Goal: Information Seeking & Learning: Learn about a topic

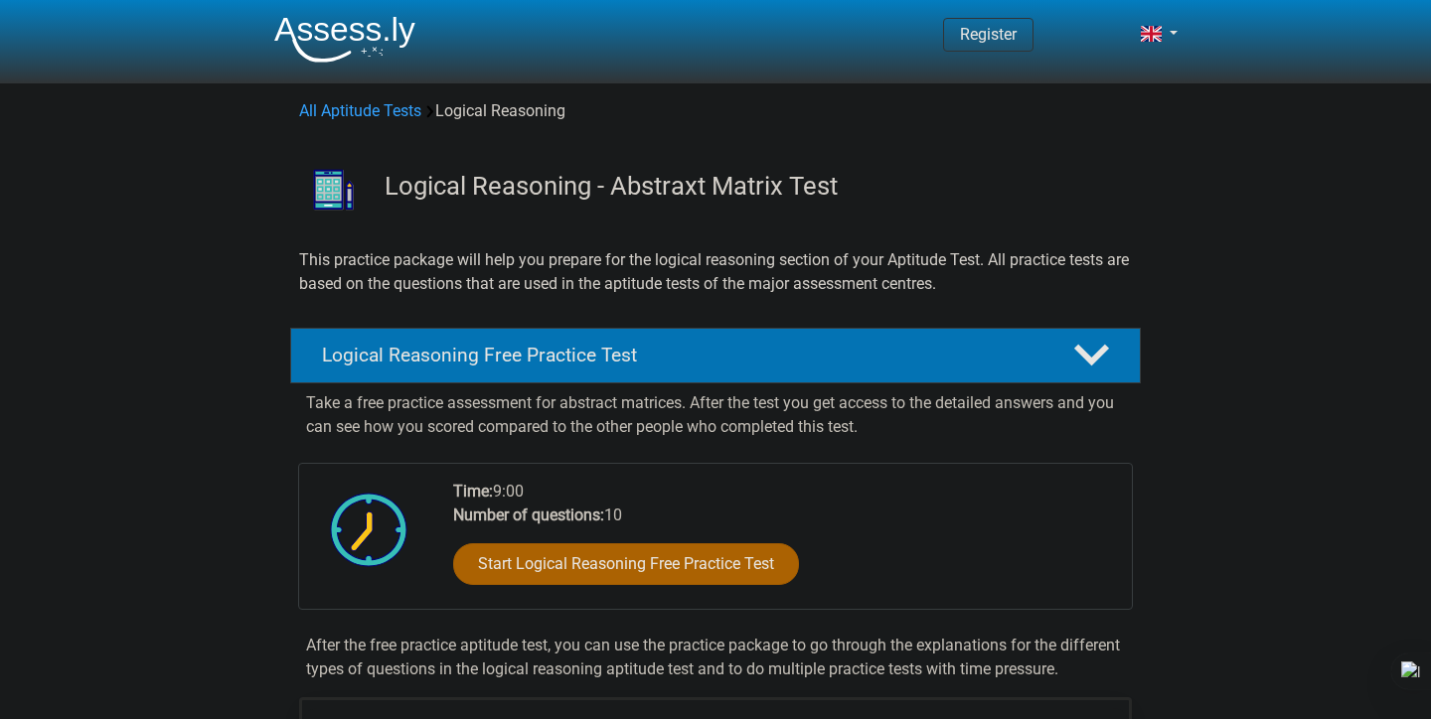
scroll to position [125, 0]
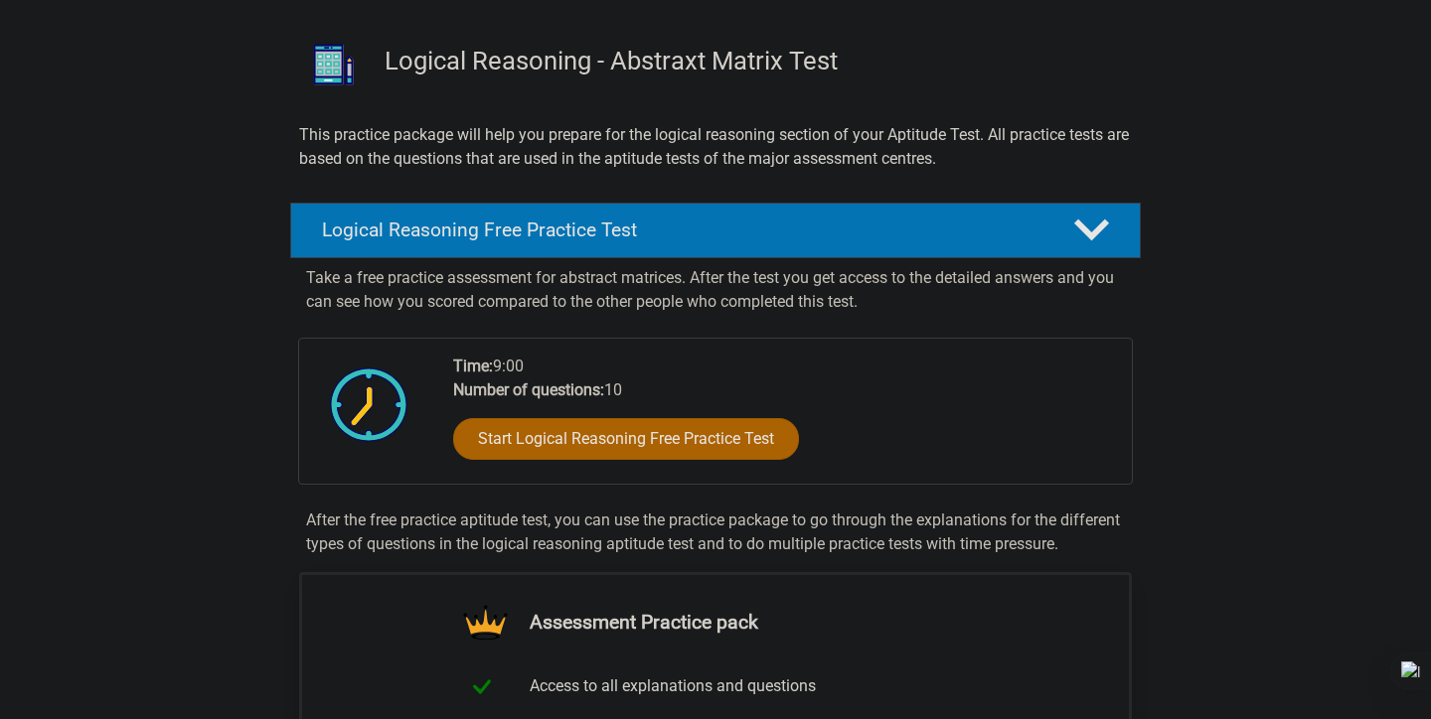
click at [597, 460] on div "Start Logical Reasoning Free Practice Test" at bounding box center [784, 442] width 663 height 81
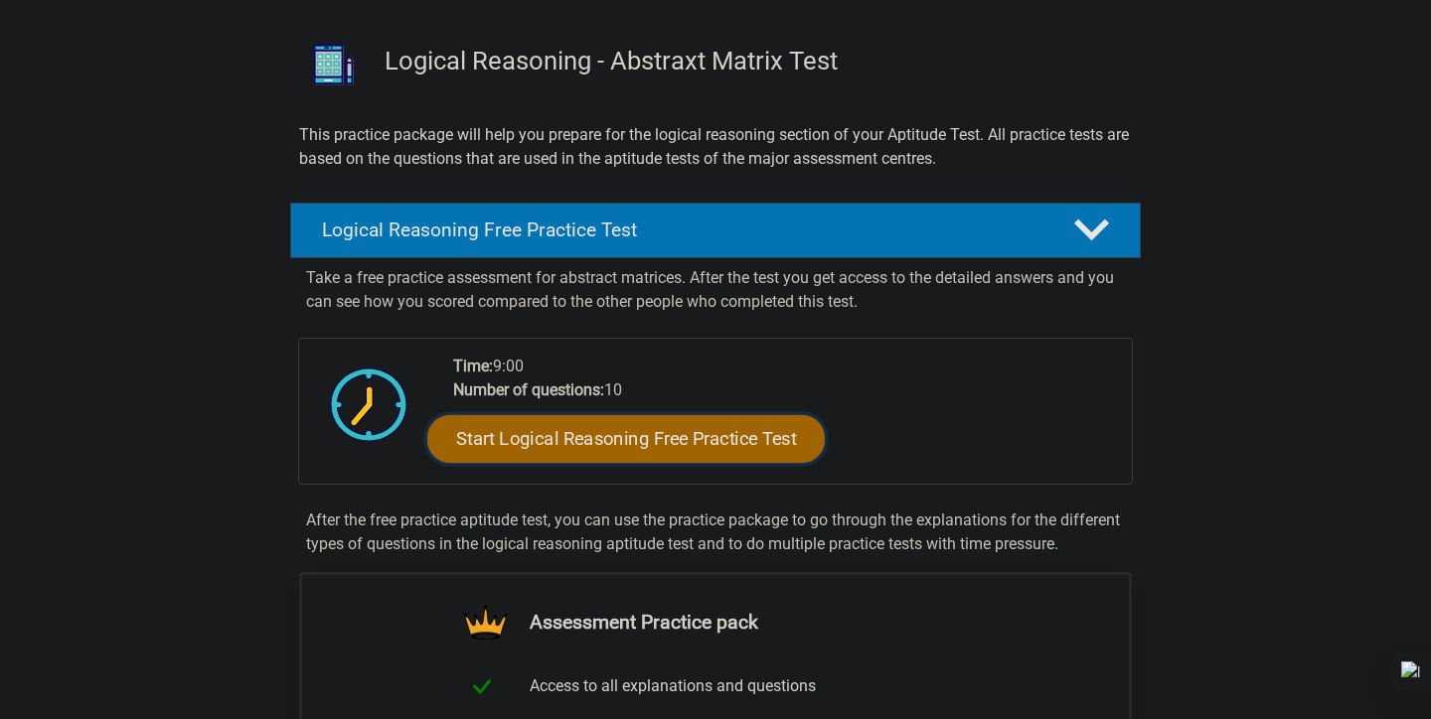
click at [508, 427] on link "Start Logical Reasoning Free Practice Test" at bounding box center [625, 438] width 397 height 48
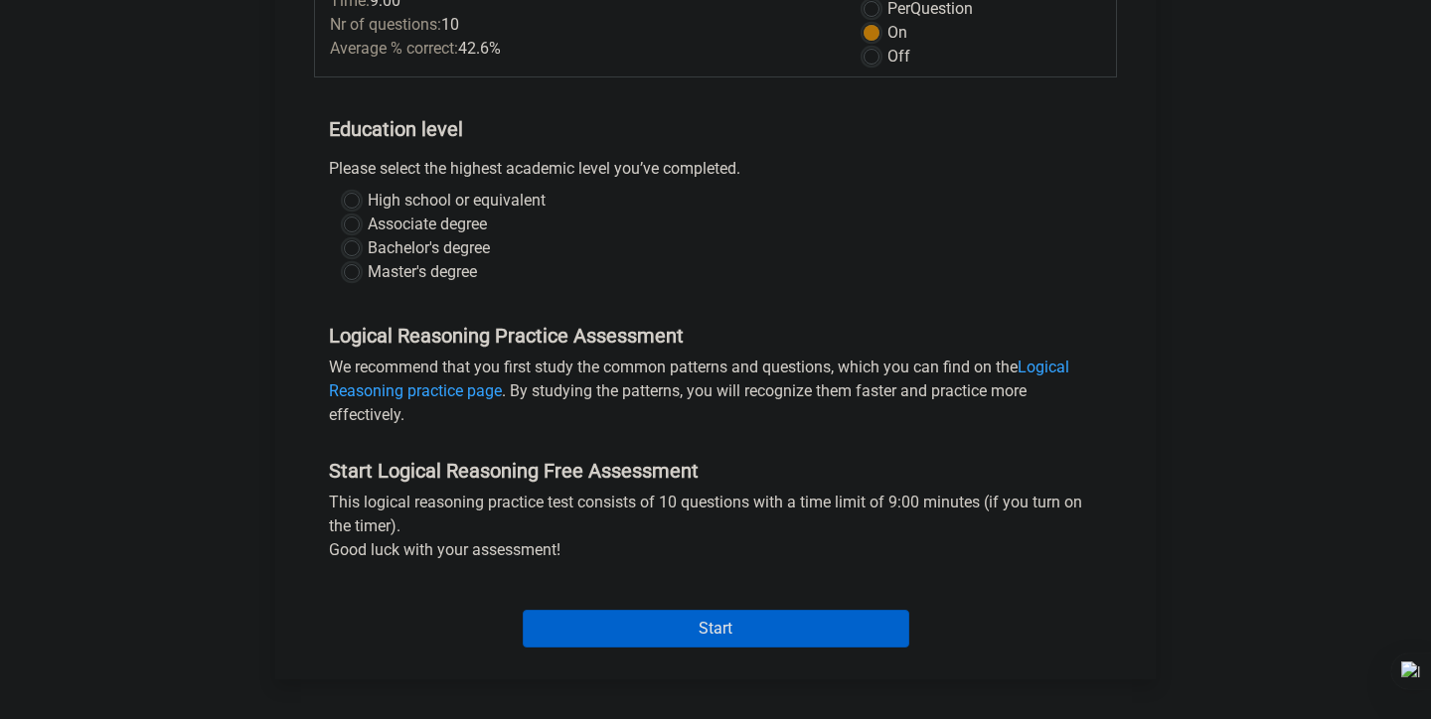
scroll to position [315, 0]
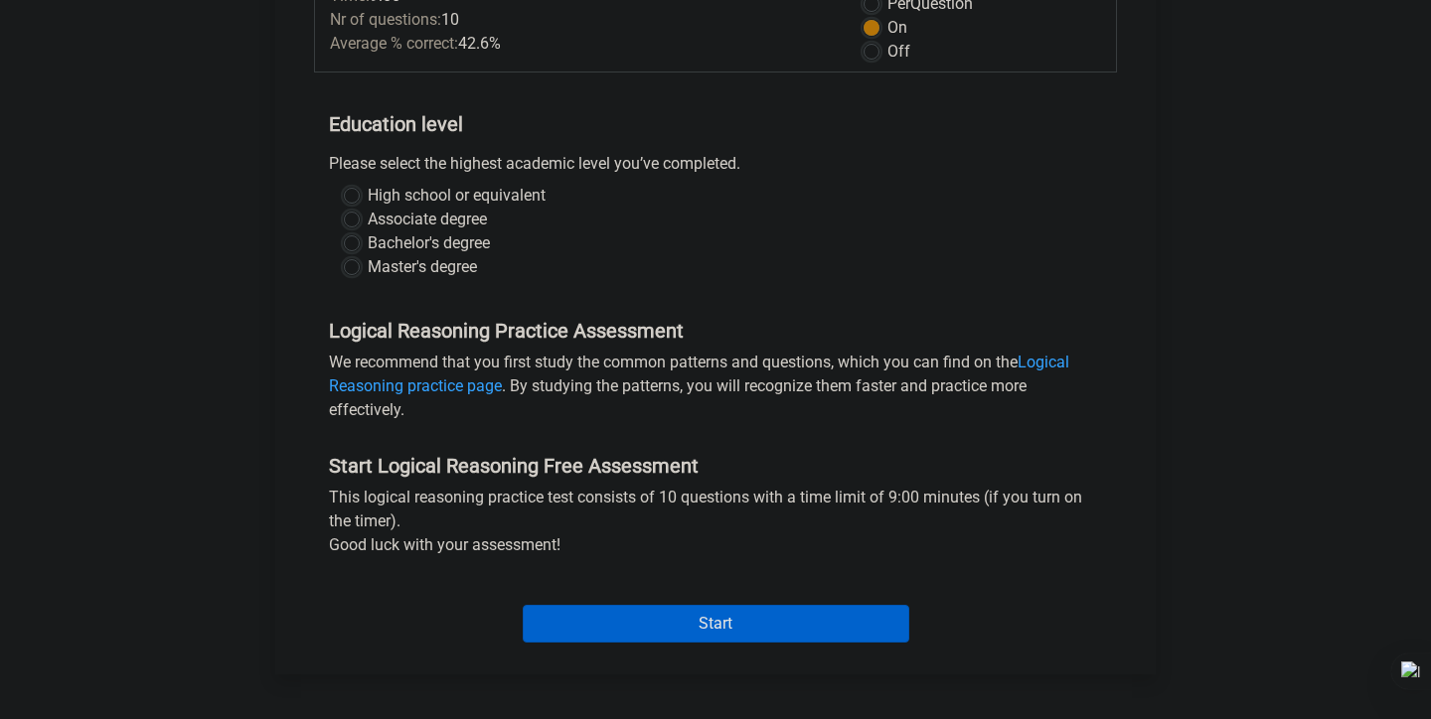
click at [445, 245] on label "Bachelor's degree" at bounding box center [429, 243] width 122 height 24
click at [360, 245] on input "Bachelor's degree" at bounding box center [352, 241] width 16 height 20
radio input "true"
click at [652, 621] on input "Start" at bounding box center [716, 624] width 386 height 38
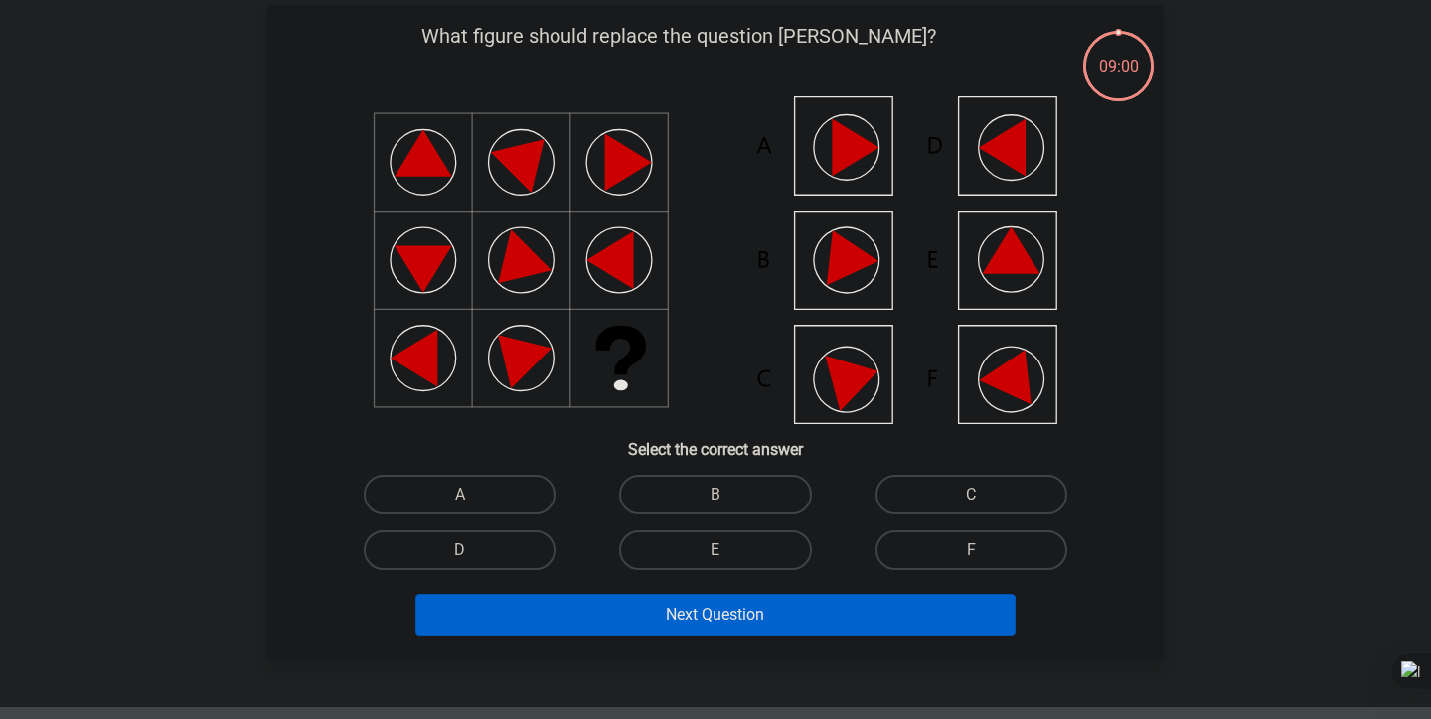
scroll to position [102, 0]
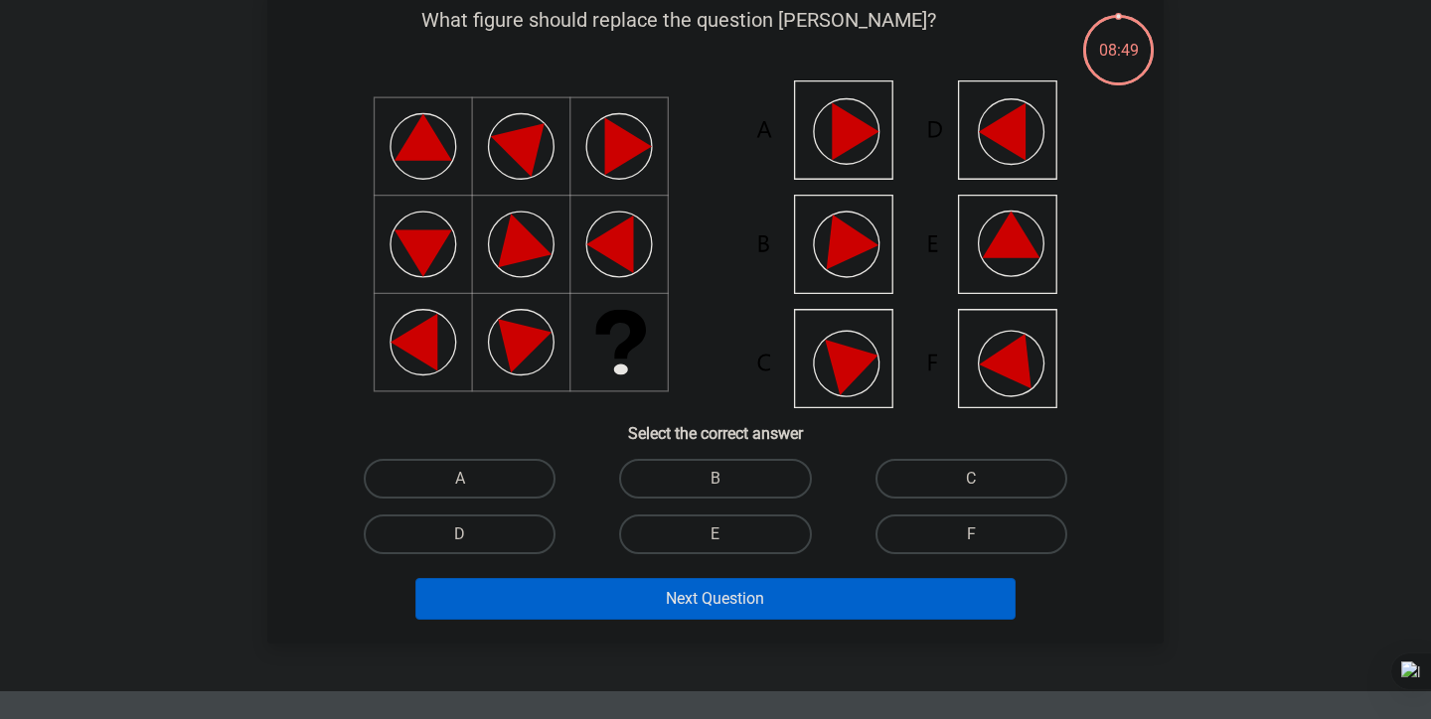
click at [1008, 256] on icon at bounding box center [1012, 235] width 58 height 47
click at [723, 531] on label "E" at bounding box center [715, 535] width 192 height 40
click at [723, 534] on input "E" at bounding box center [721, 540] width 13 height 13
radio input "true"
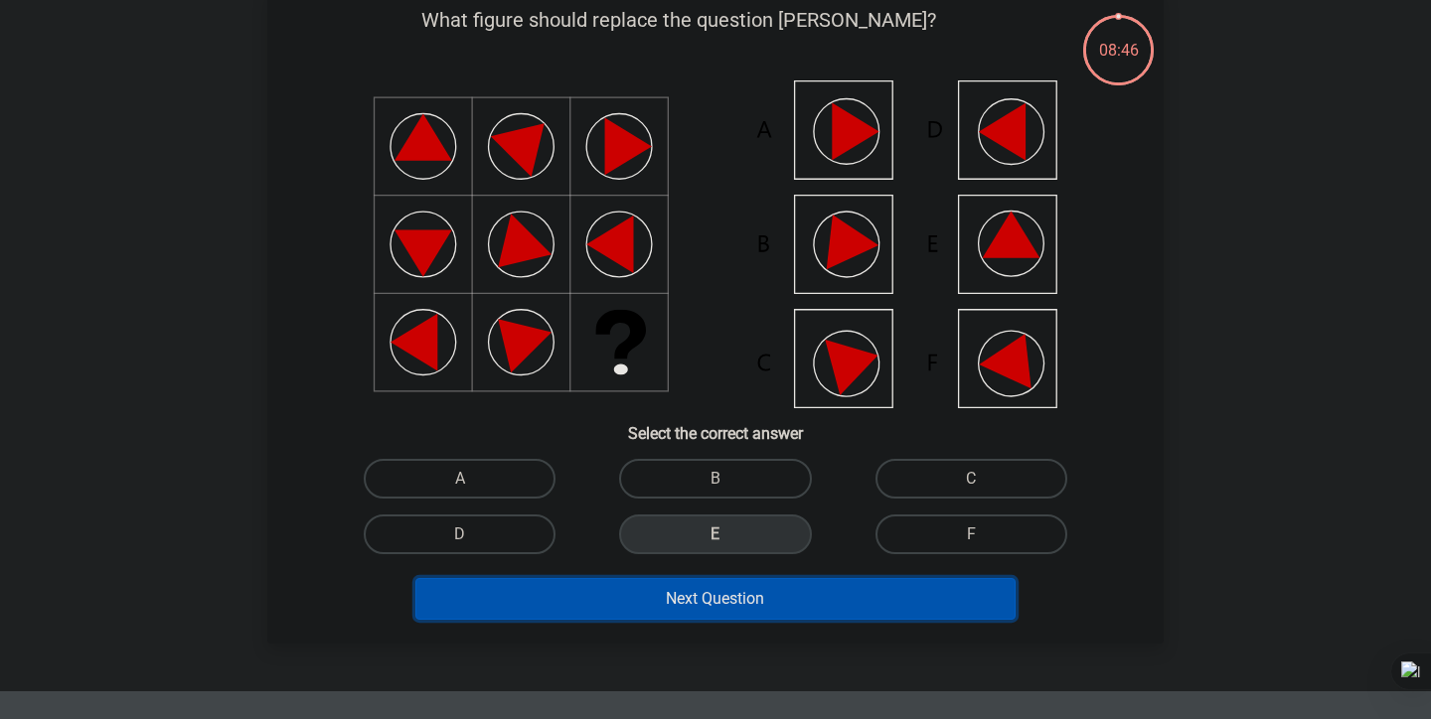
click at [716, 598] on button "Next Question" at bounding box center [715, 599] width 601 height 42
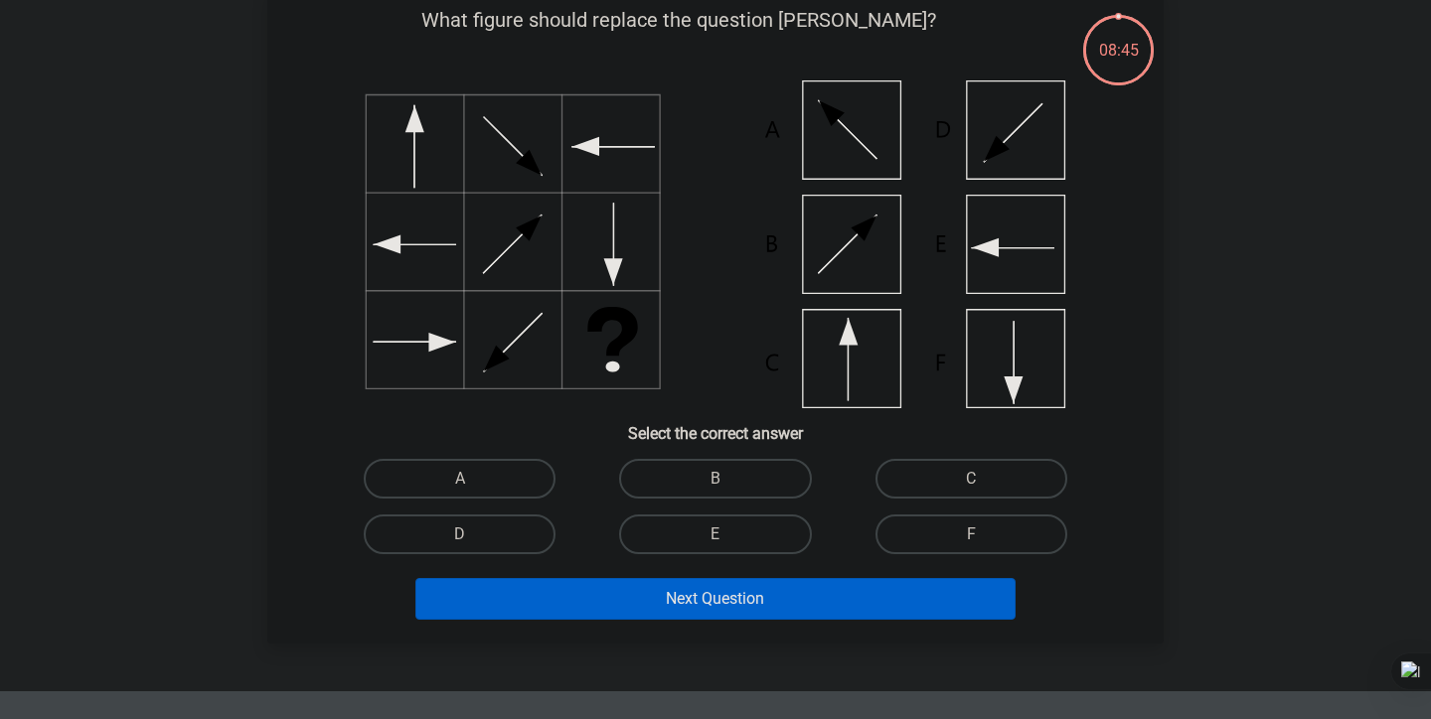
scroll to position [91, 0]
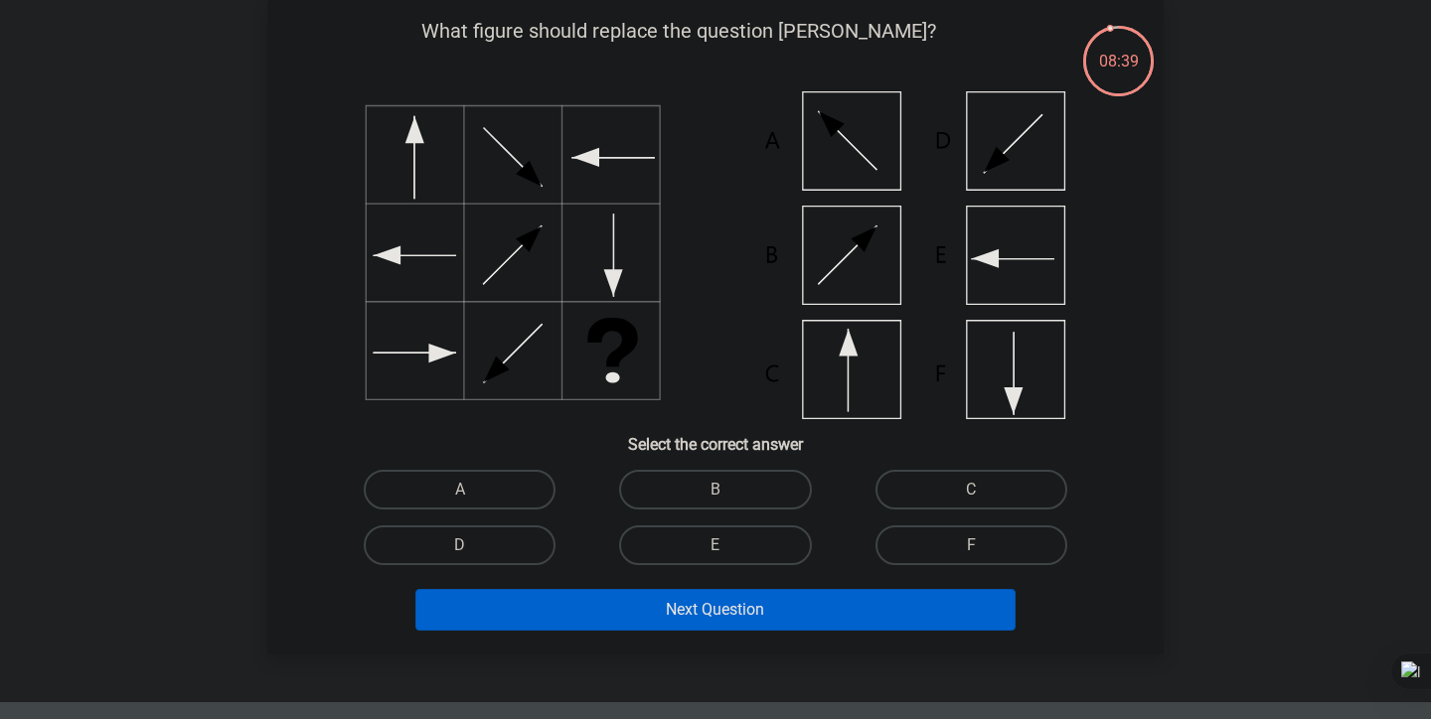
click at [861, 399] on icon at bounding box center [715, 255] width 801 height 328
click at [1007, 481] on label "C" at bounding box center [971, 490] width 192 height 40
click at [984, 490] on input "C" at bounding box center [977, 496] width 13 height 13
radio input "true"
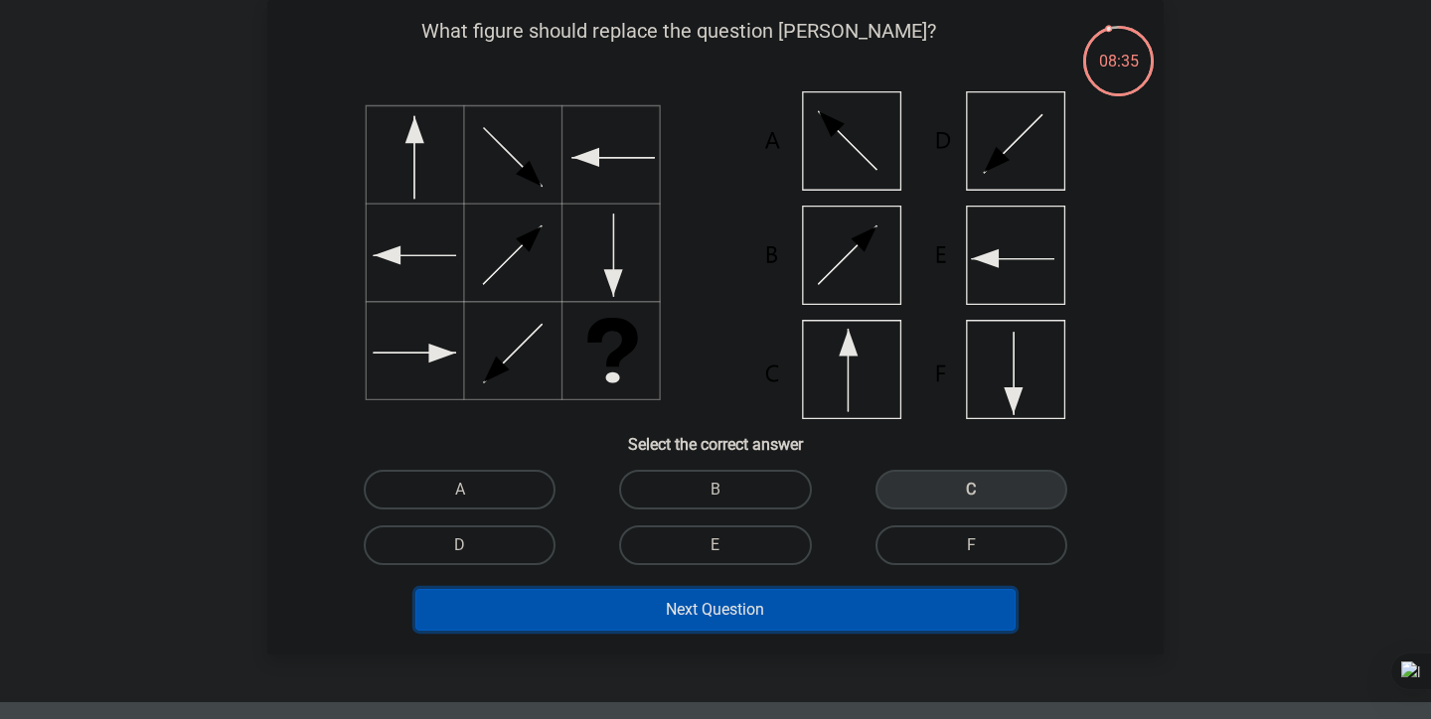
click at [699, 594] on button "Next Question" at bounding box center [715, 610] width 601 height 42
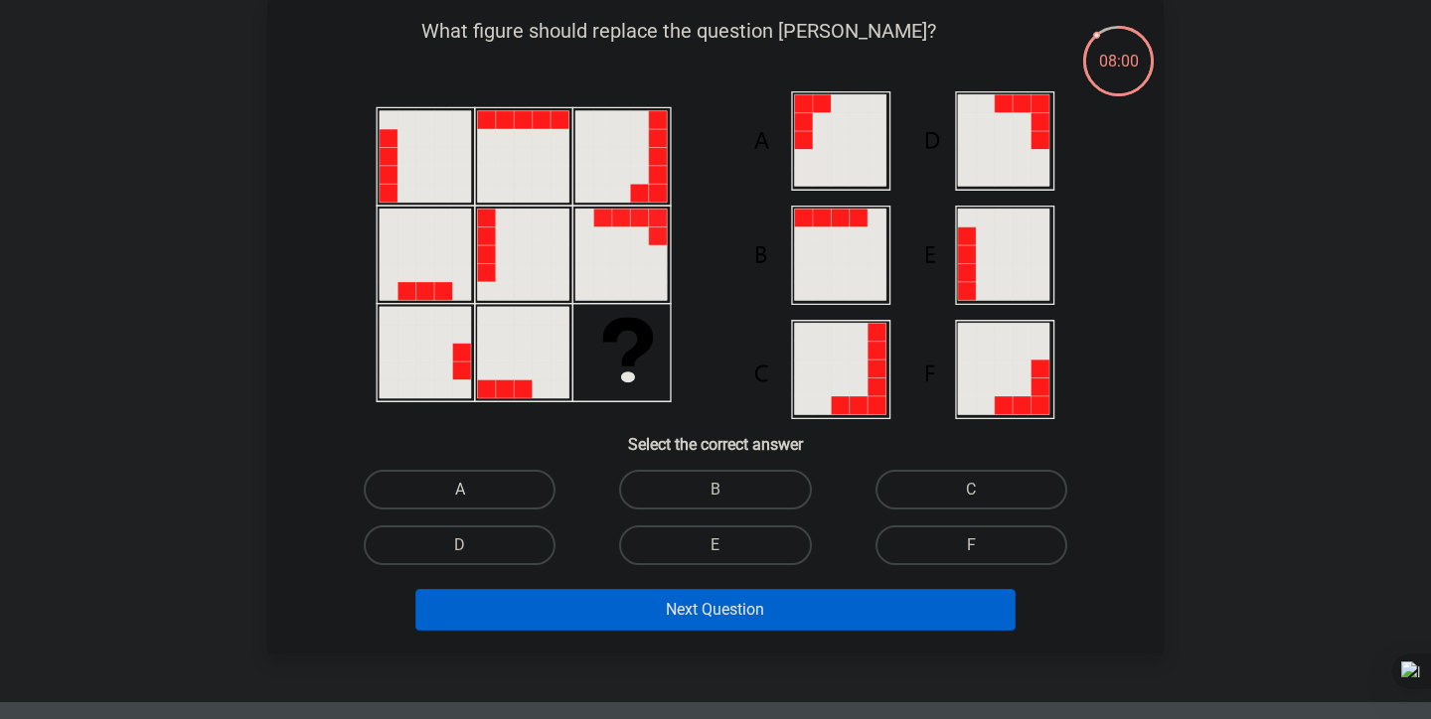
click at [469, 504] on label "A" at bounding box center [460, 490] width 192 height 40
click at [469, 503] on input "A" at bounding box center [466, 496] width 13 height 13
radio input "true"
click at [614, 638] on div "Next Question" at bounding box center [715, 614] width 767 height 50
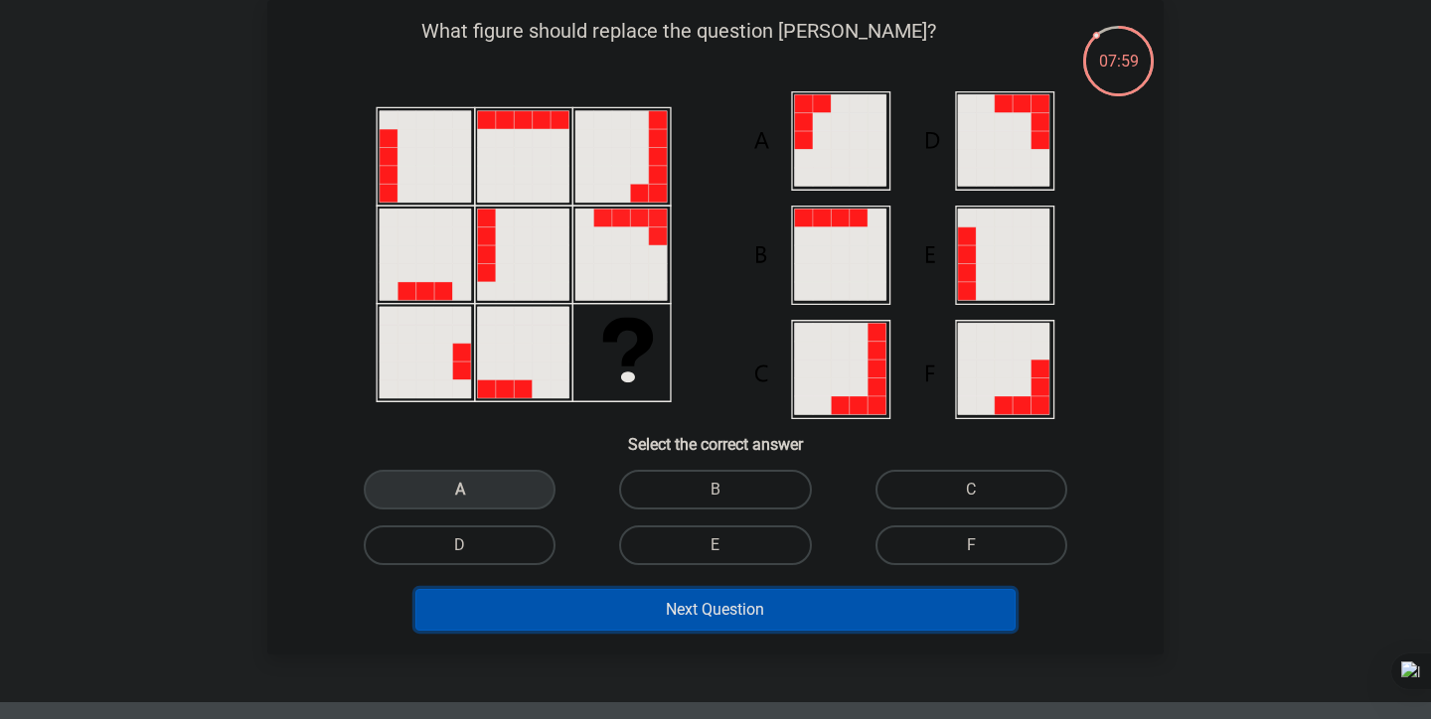
click at [617, 624] on button "Next Question" at bounding box center [715, 610] width 601 height 42
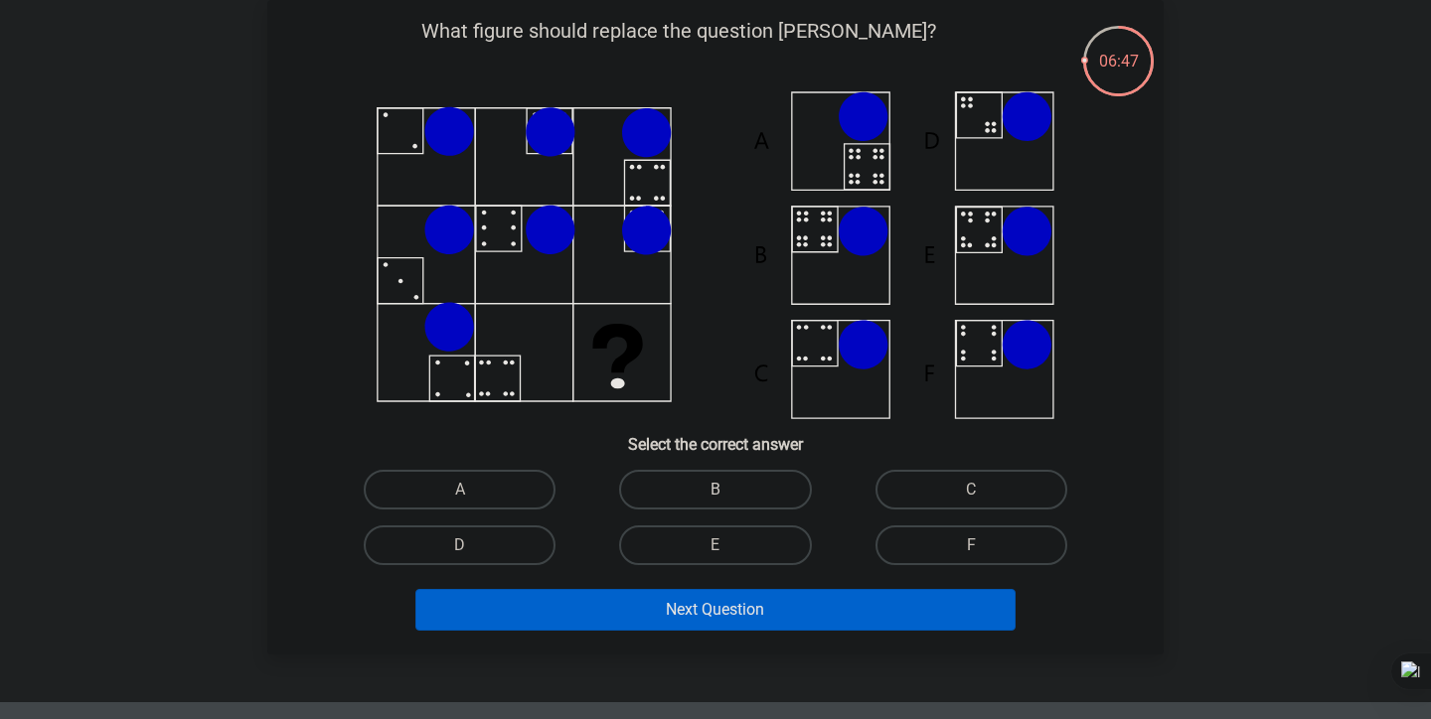
click at [770, 479] on label "B" at bounding box center [715, 490] width 192 height 40
click at [728, 490] on input "B" at bounding box center [721, 496] width 13 height 13
radio input "true"
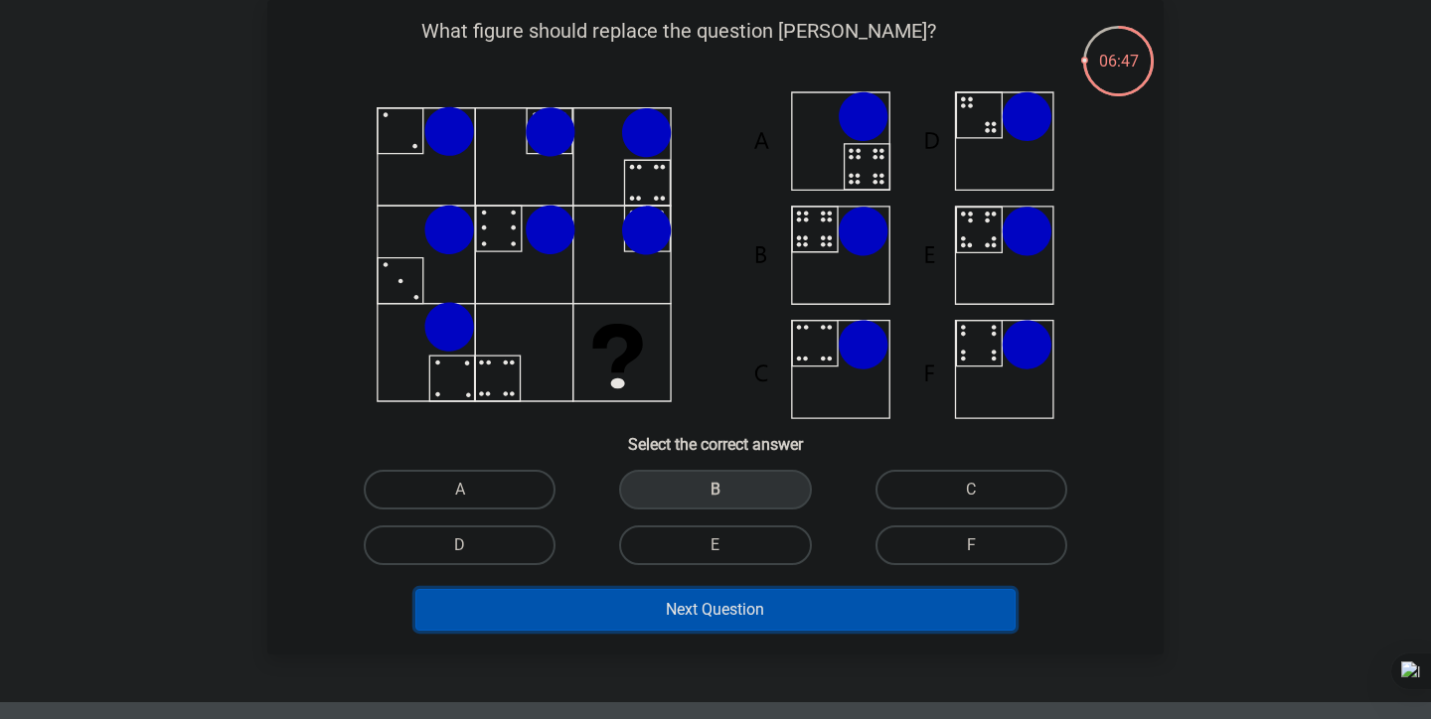
click at [792, 622] on button "Next Question" at bounding box center [715, 610] width 601 height 42
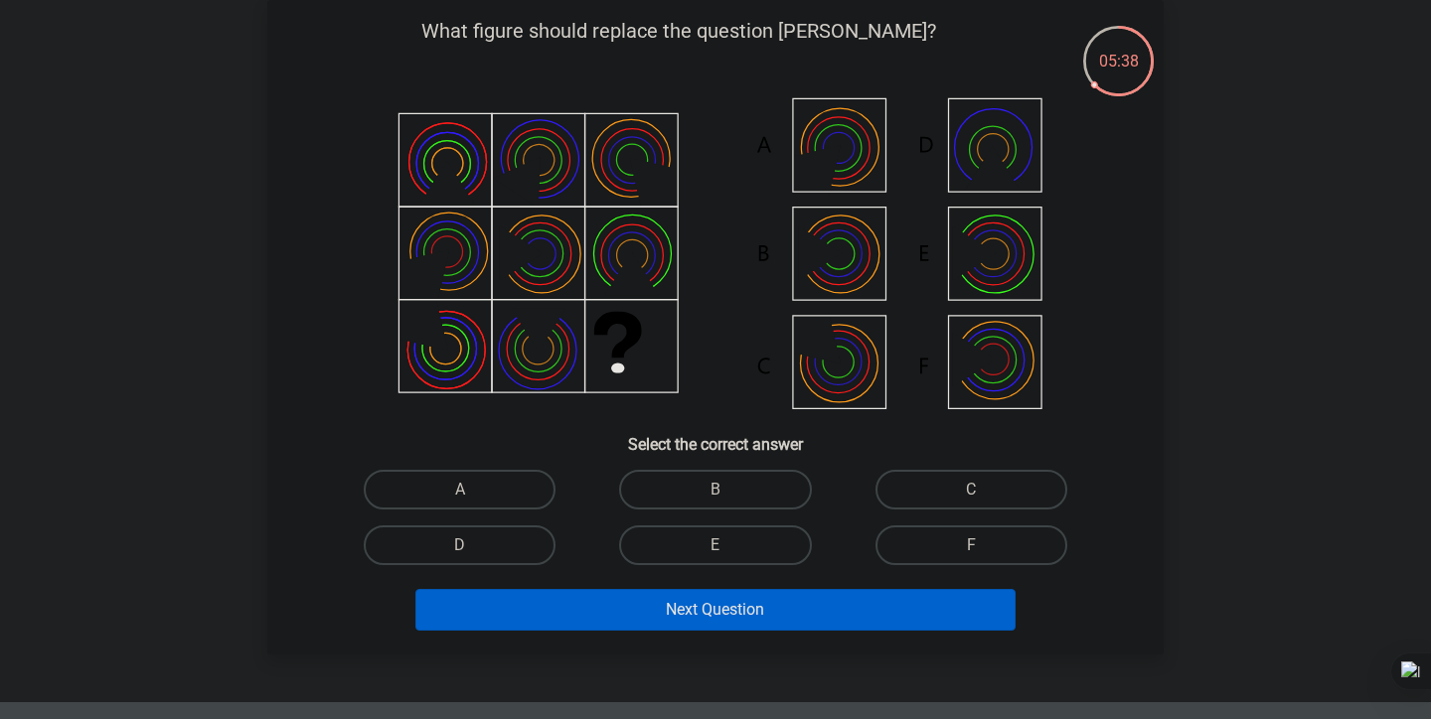
click at [863, 156] on icon at bounding box center [715, 255] width 801 height 328
click at [459, 513] on div "A" at bounding box center [459, 490] width 255 height 56
click at [507, 499] on label "A" at bounding box center [460, 490] width 192 height 40
click at [473, 499] on input "A" at bounding box center [466, 496] width 13 height 13
radio input "true"
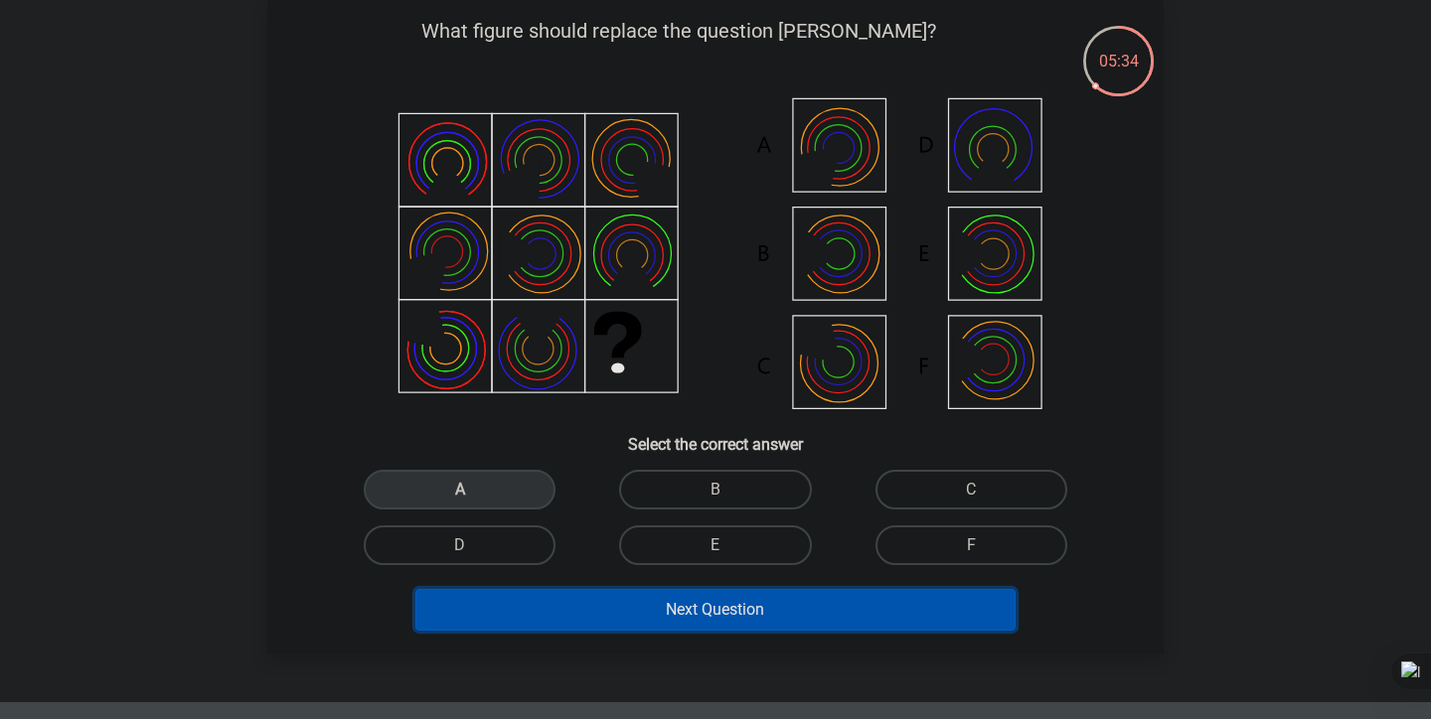
click at [605, 599] on button "Next Question" at bounding box center [715, 610] width 601 height 42
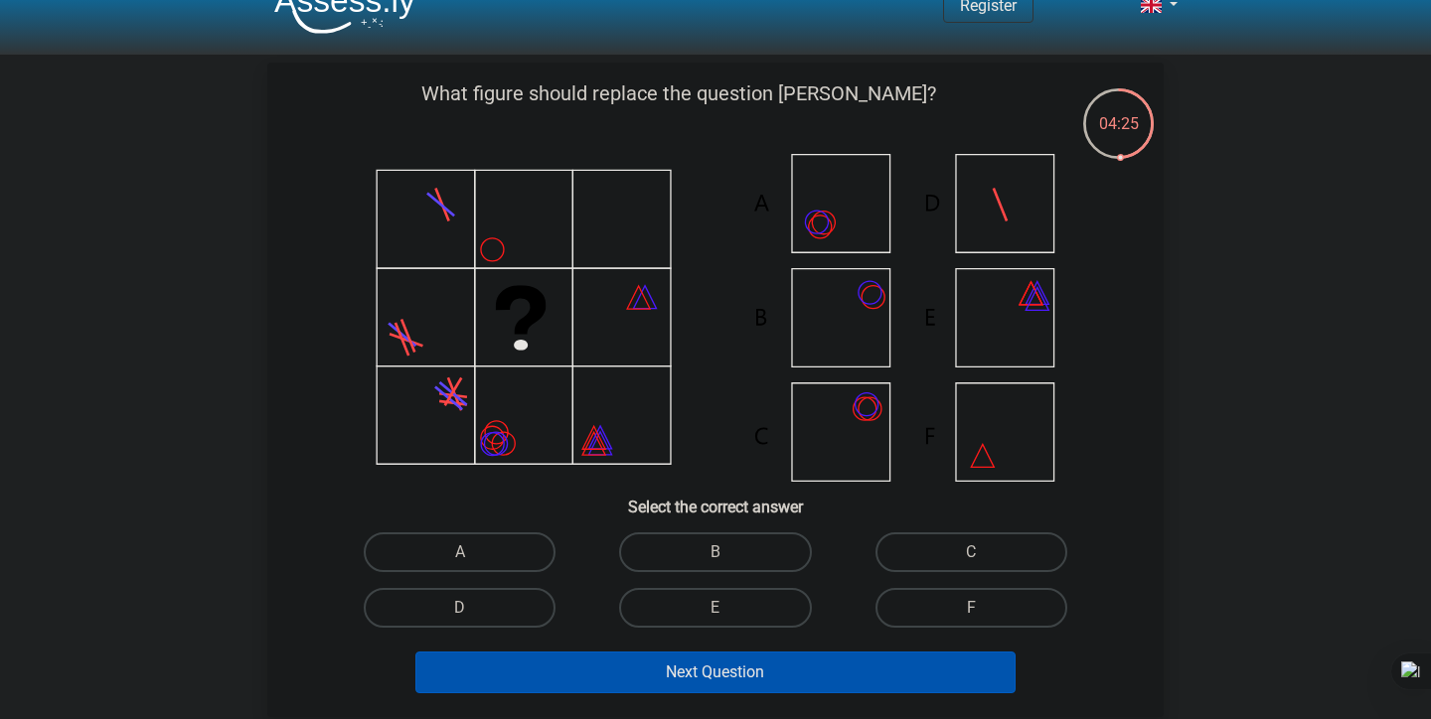
scroll to position [0, 0]
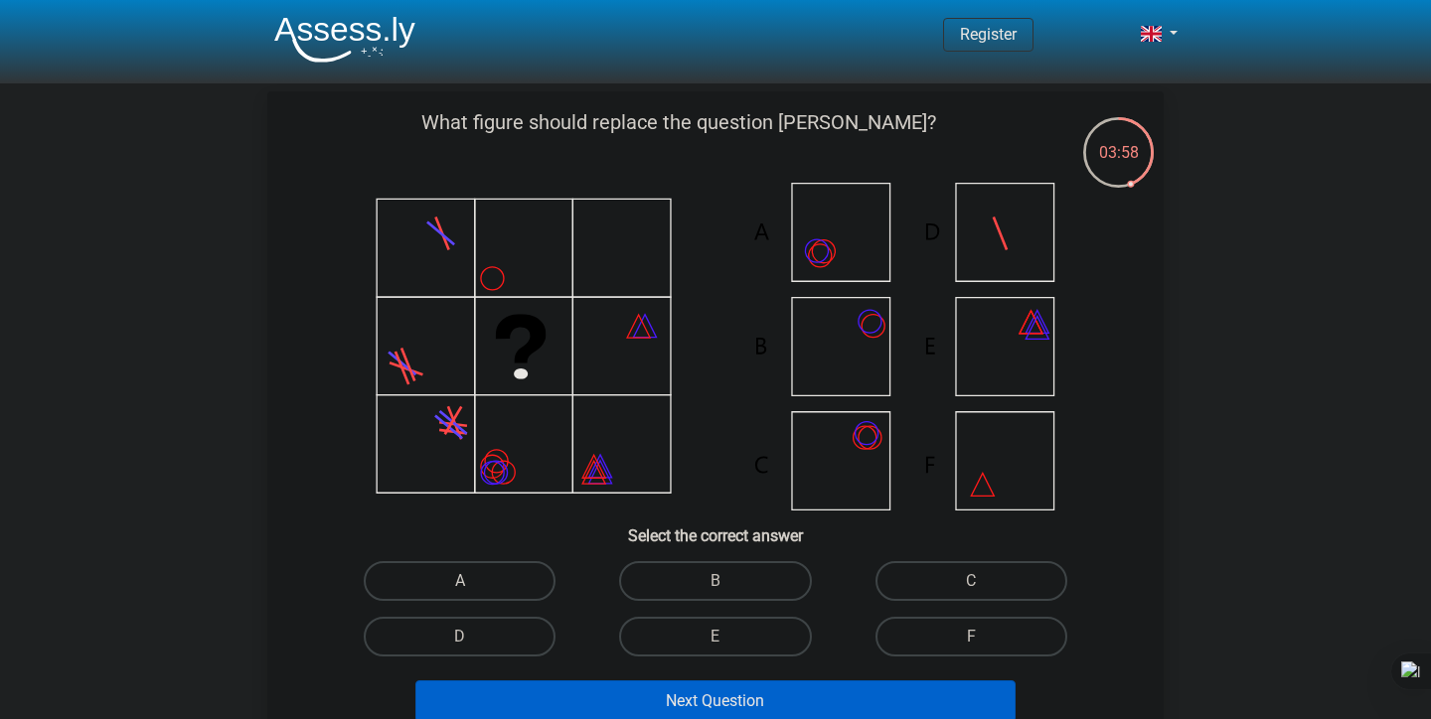
click at [499, 582] on label "A" at bounding box center [460, 581] width 192 height 40
click at [473, 582] on input "A" at bounding box center [466, 587] width 13 height 13
radio input "true"
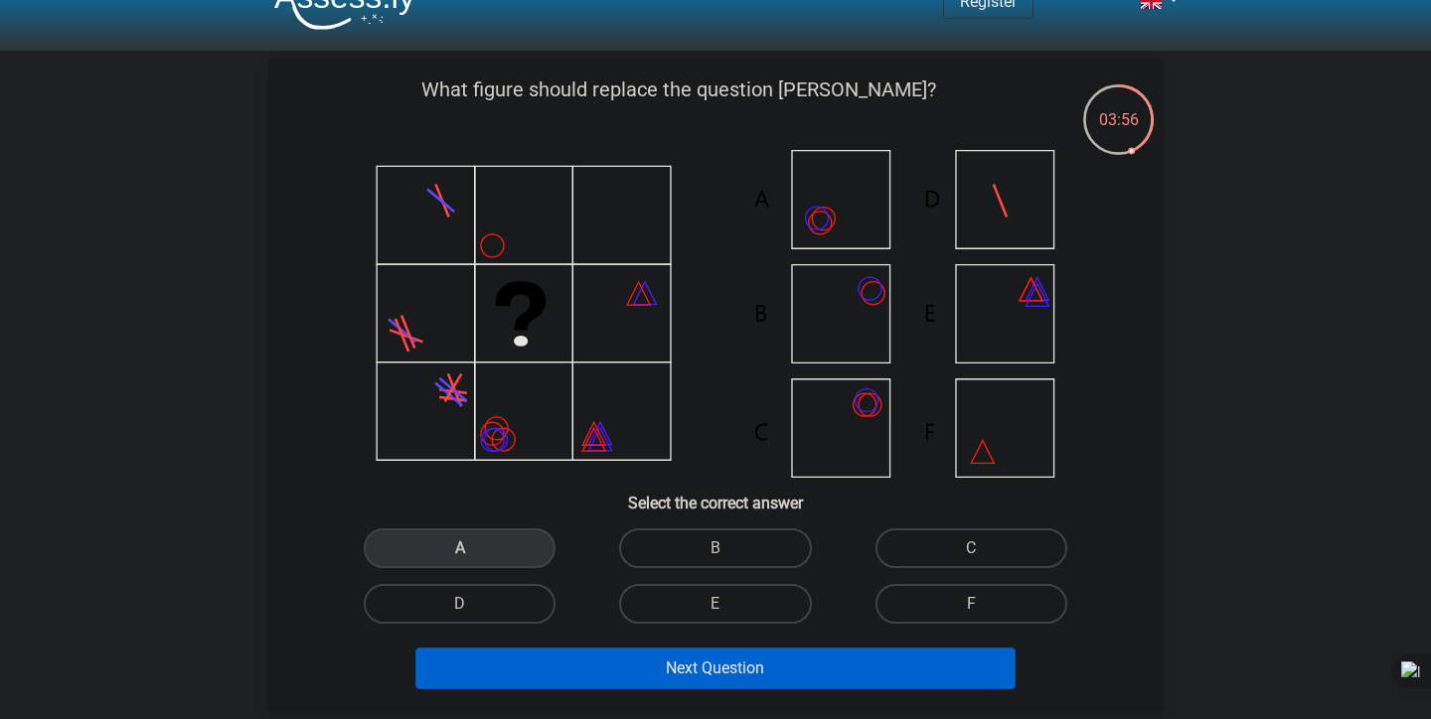
scroll to position [34, 0]
click at [710, 518] on div "What figure should replace the question [PERSON_NAME]?" at bounding box center [715, 385] width 880 height 623
click at [710, 528] on label "B" at bounding box center [715, 548] width 192 height 40
click at [715, 547] on input "B" at bounding box center [721, 553] width 13 height 13
radio input "true"
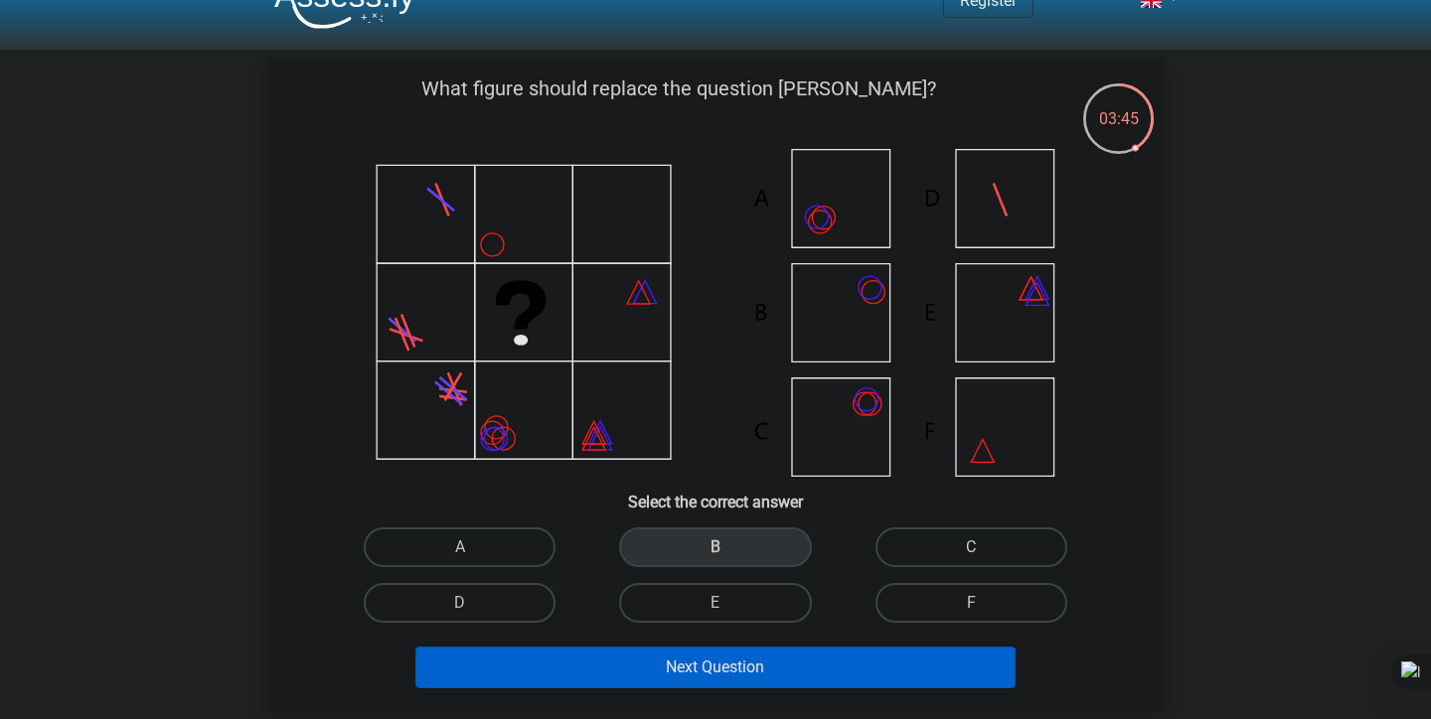
click at [936, 534] on label "C" at bounding box center [971, 548] width 192 height 40
click at [971, 547] on input "C" at bounding box center [977, 553] width 13 height 13
radio input "true"
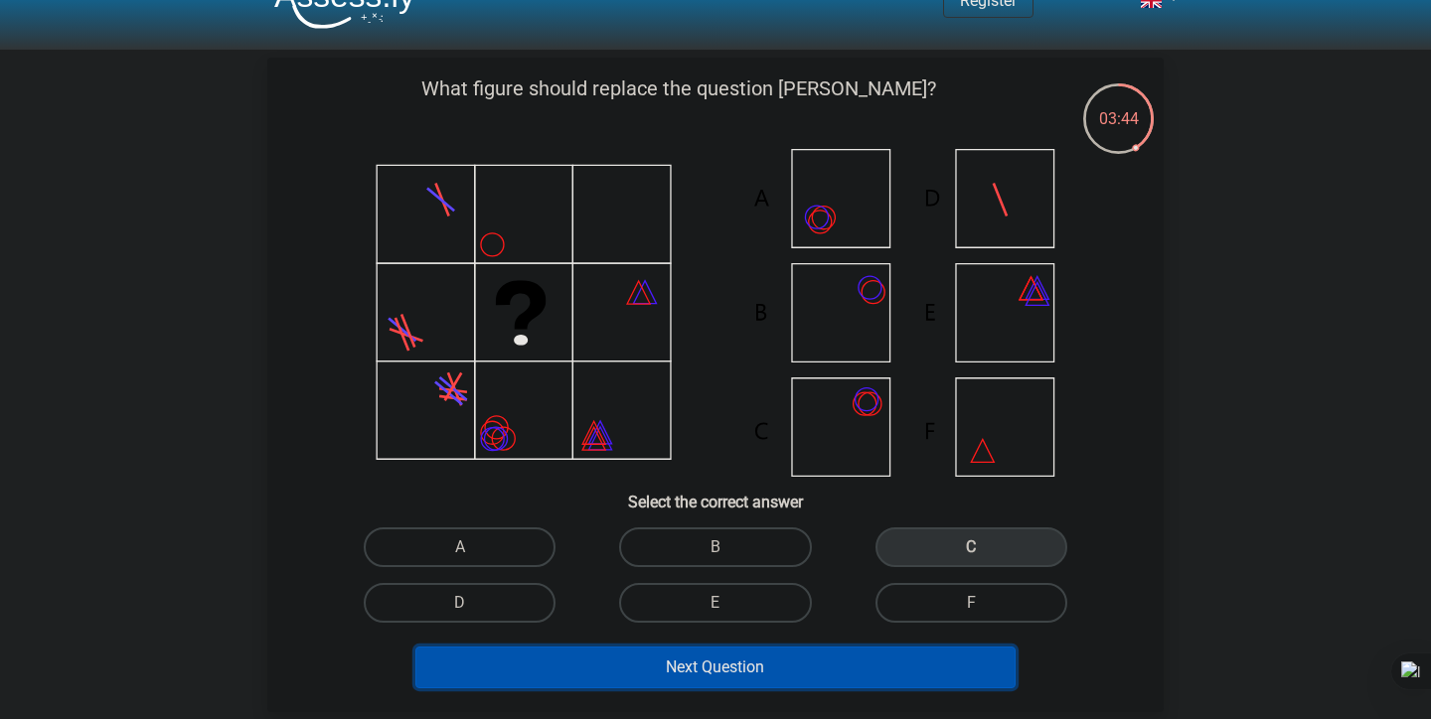
click at [799, 648] on button "Next Question" at bounding box center [715, 668] width 601 height 42
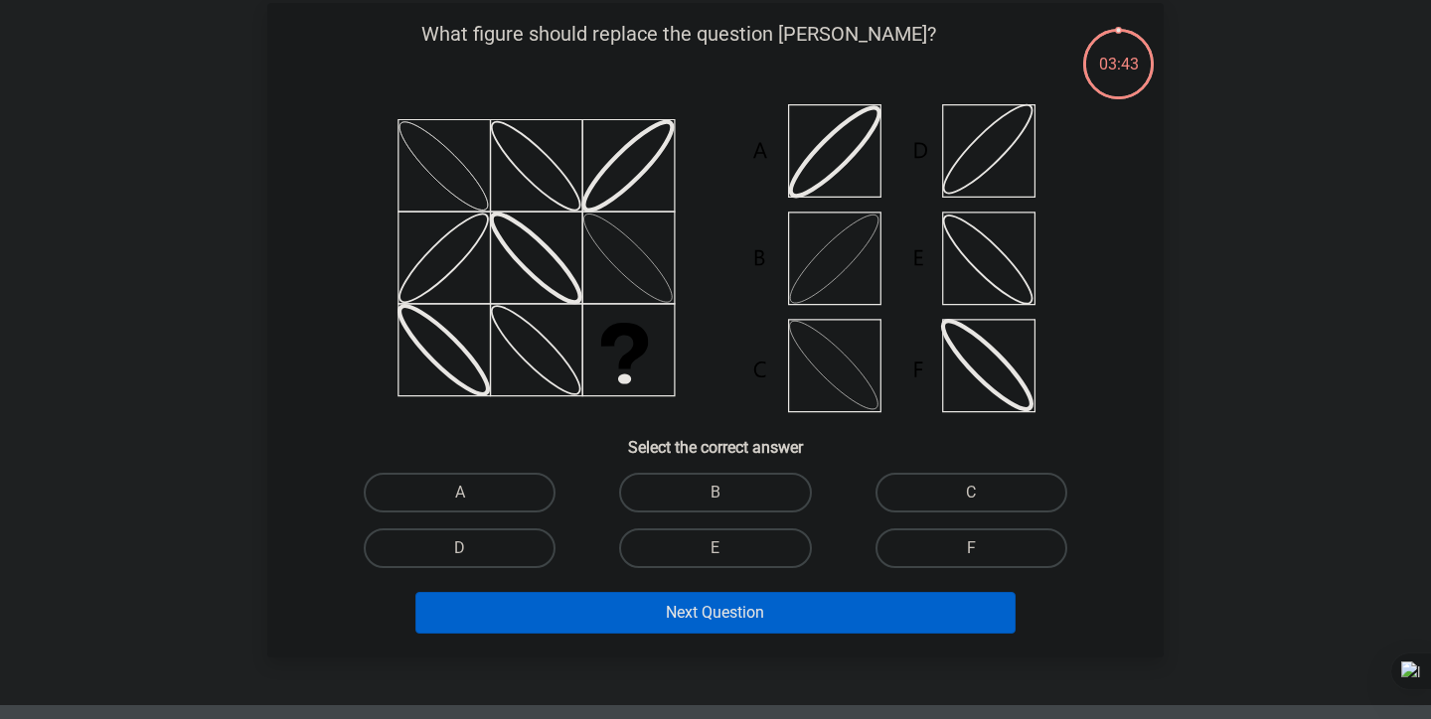
scroll to position [91, 0]
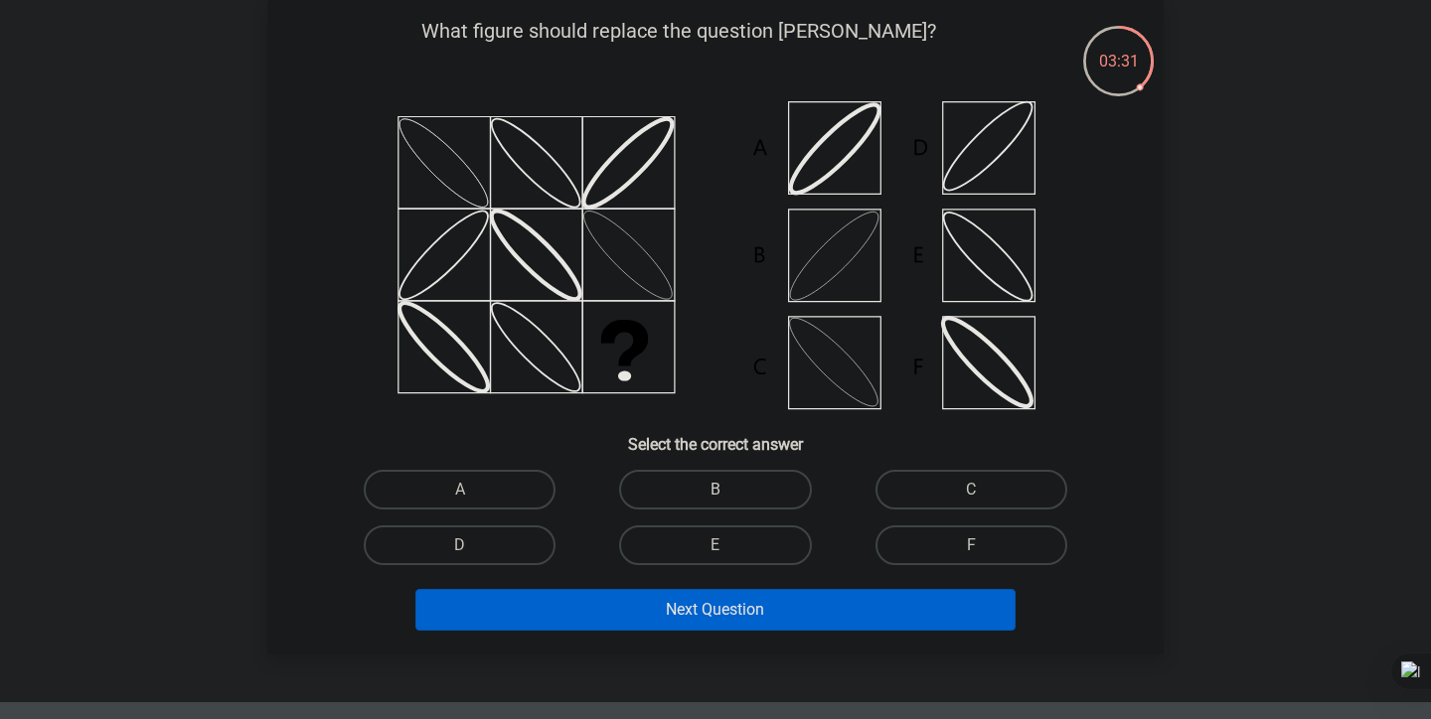
click at [752, 493] on label "B" at bounding box center [715, 490] width 192 height 40
click at [728, 493] on input "B" at bounding box center [721, 496] width 13 height 13
radio input "true"
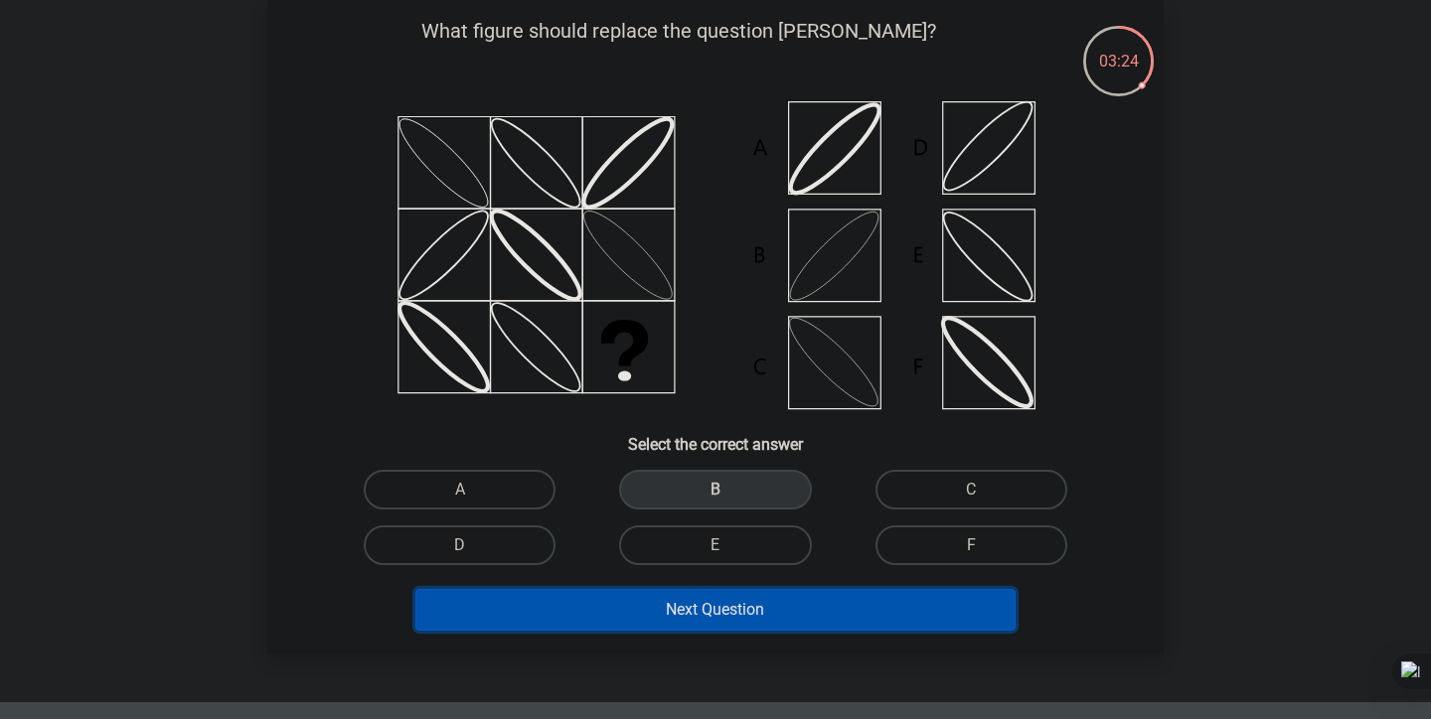
click at [716, 620] on button "Next Question" at bounding box center [715, 610] width 601 height 42
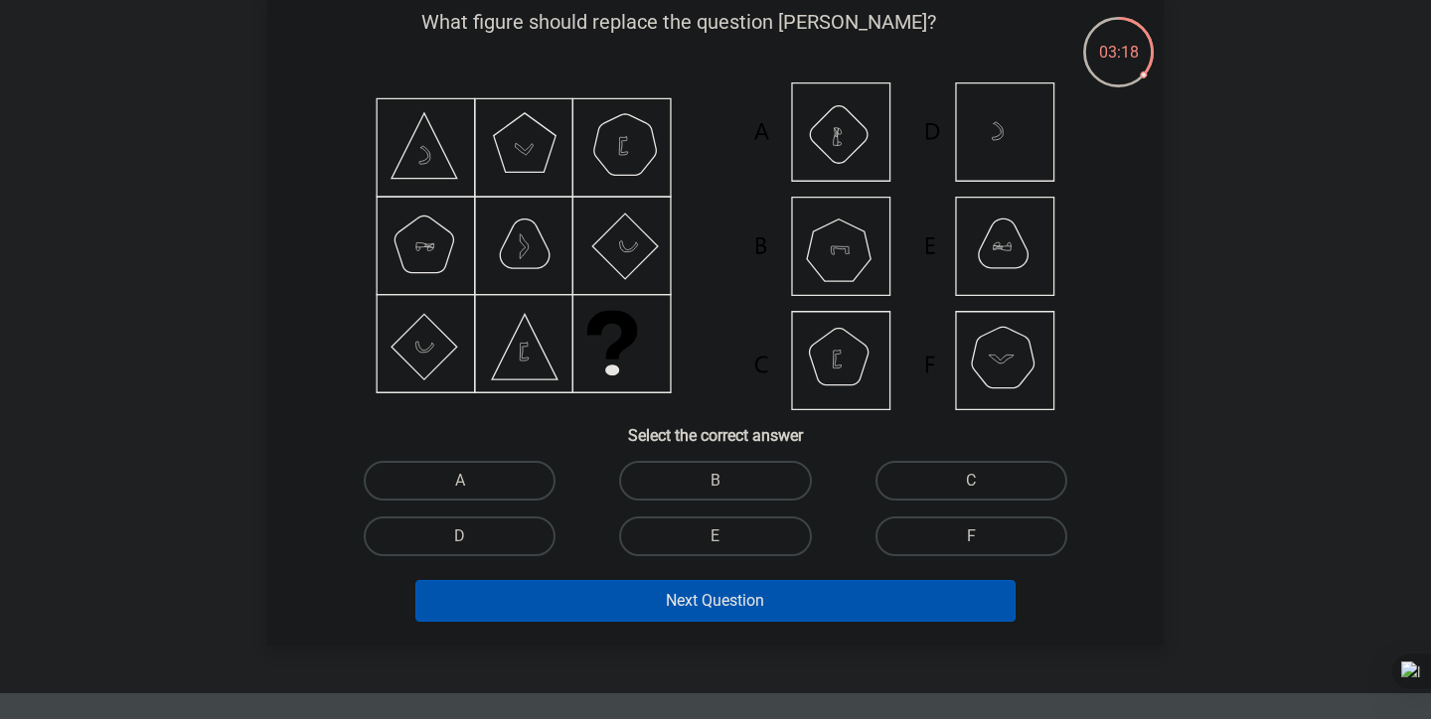
scroll to position [96, 0]
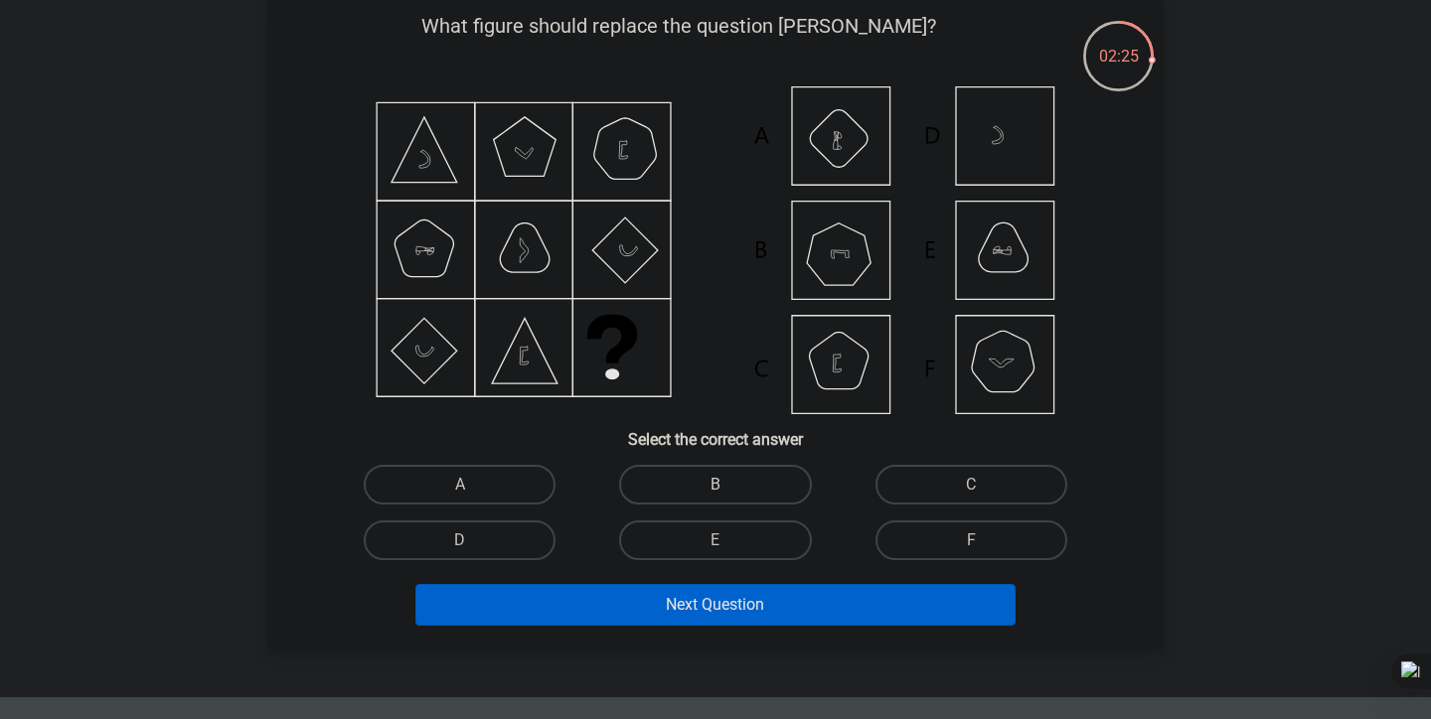
click at [786, 491] on label "B" at bounding box center [715, 485] width 192 height 40
click at [728, 491] on input "B" at bounding box center [721, 491] width 13 height 13
radio input "true"
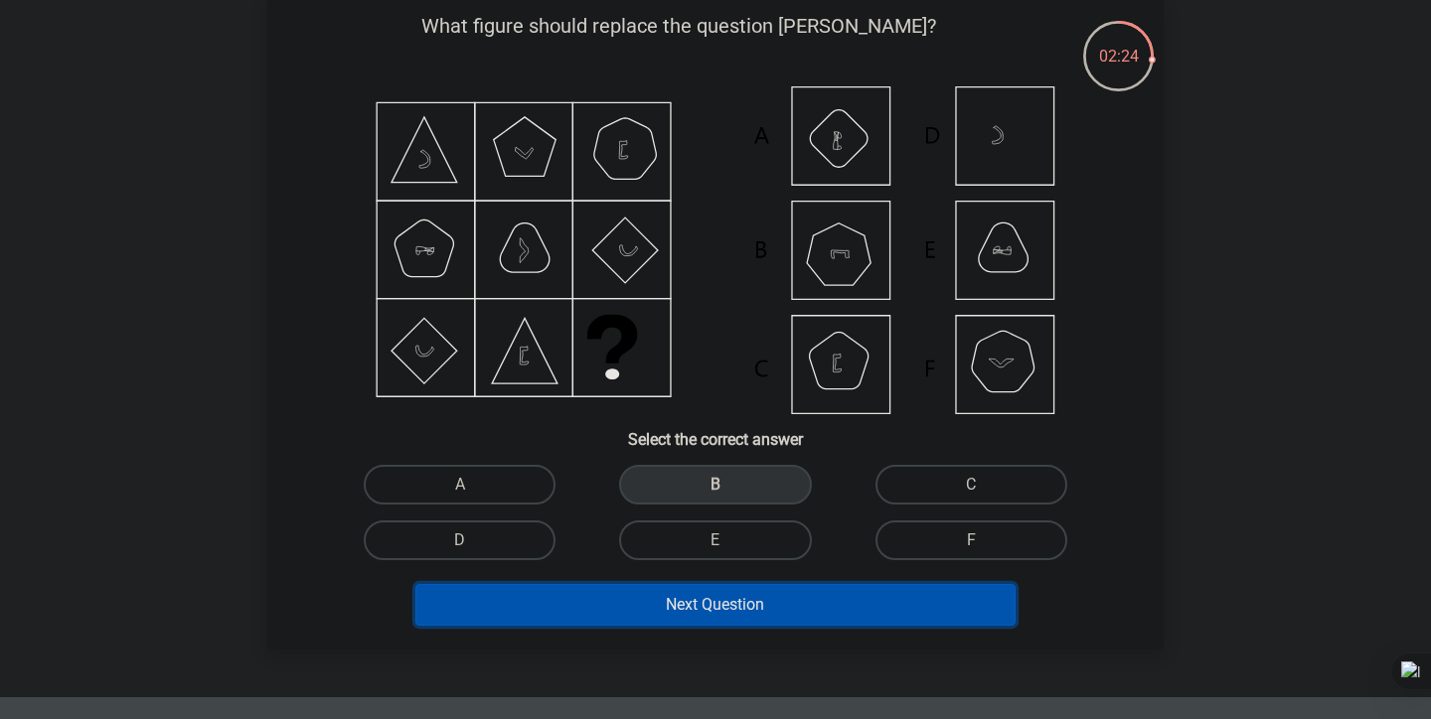
click at [727, 603] on button "Next Question" at bounding box center [715, 605] width 601 height 42
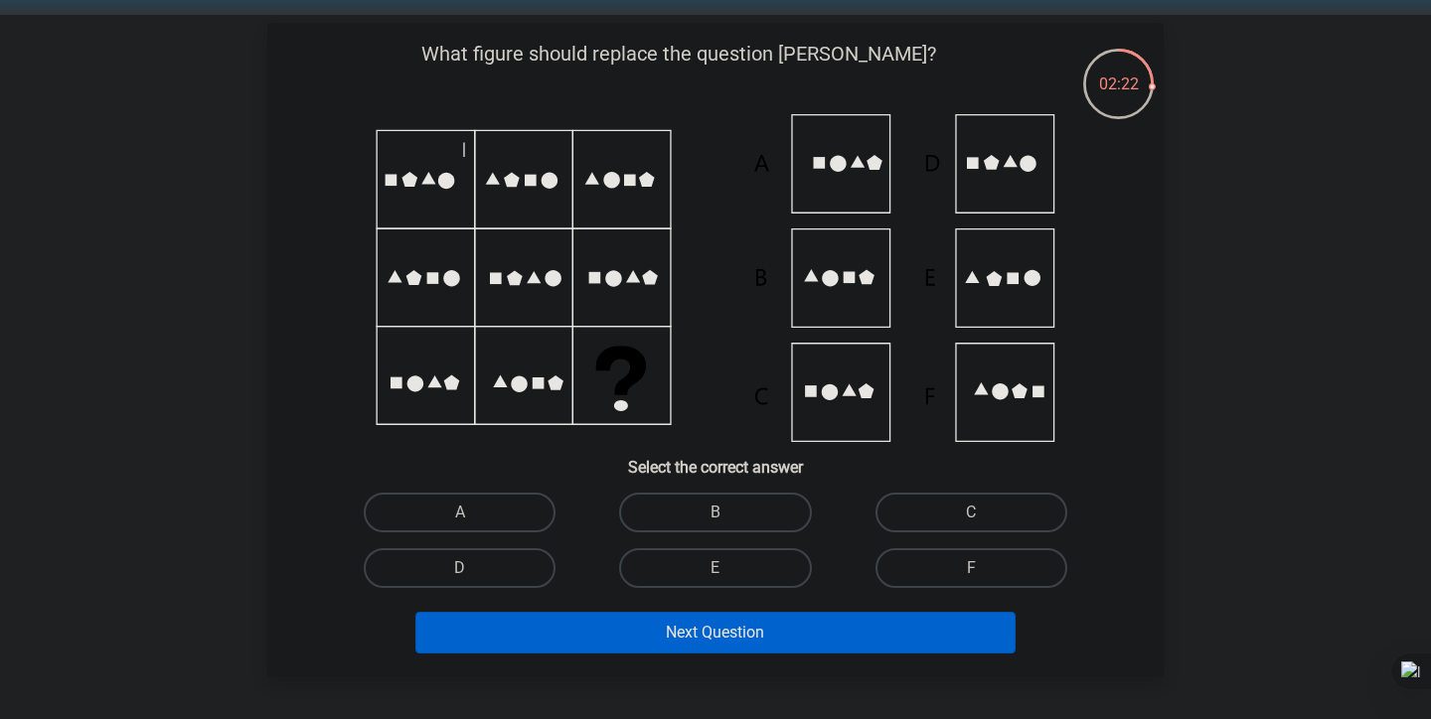
scroll to position [63, 0]
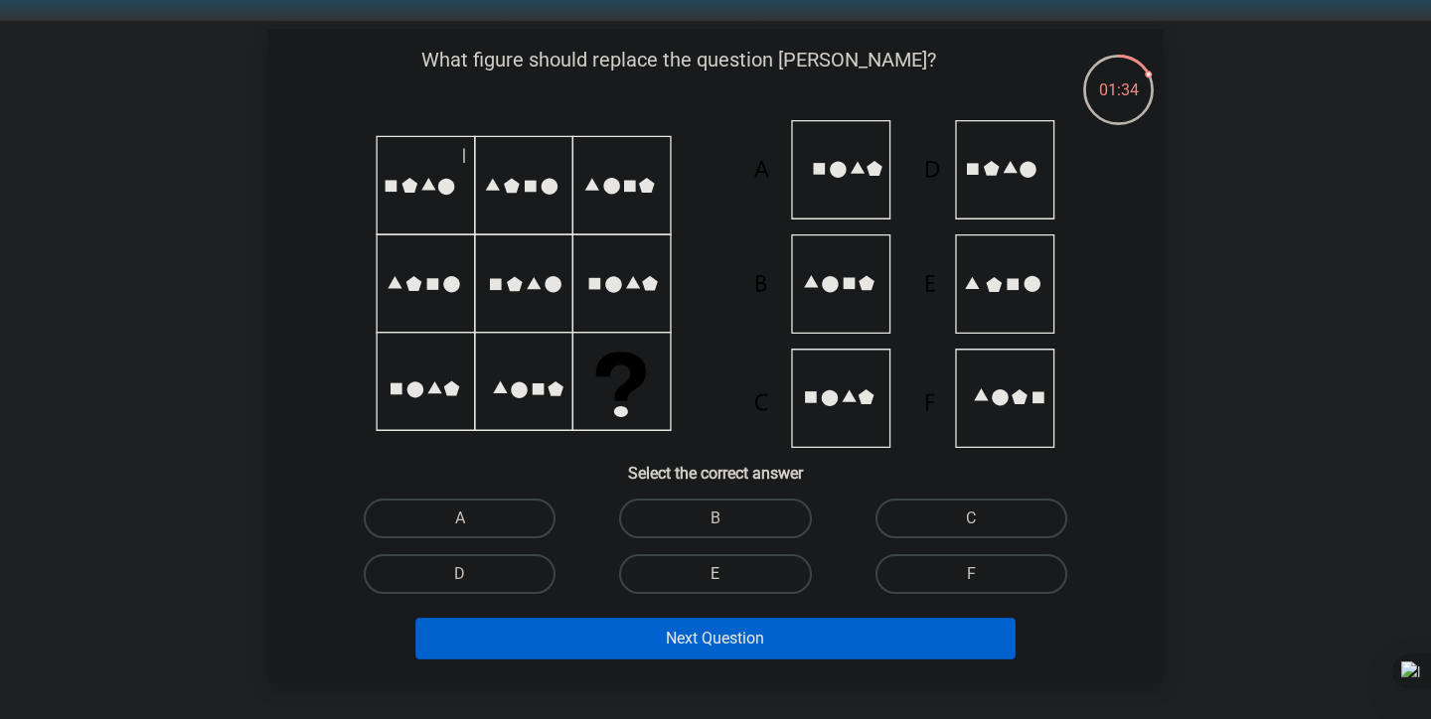
click at [763, 559] on label "E" at bounding box center [715, 574] width 192 height 40
click at [728, 574] on input "E" at bounding box center [721, 580] width 13 height 13
radio input "true"
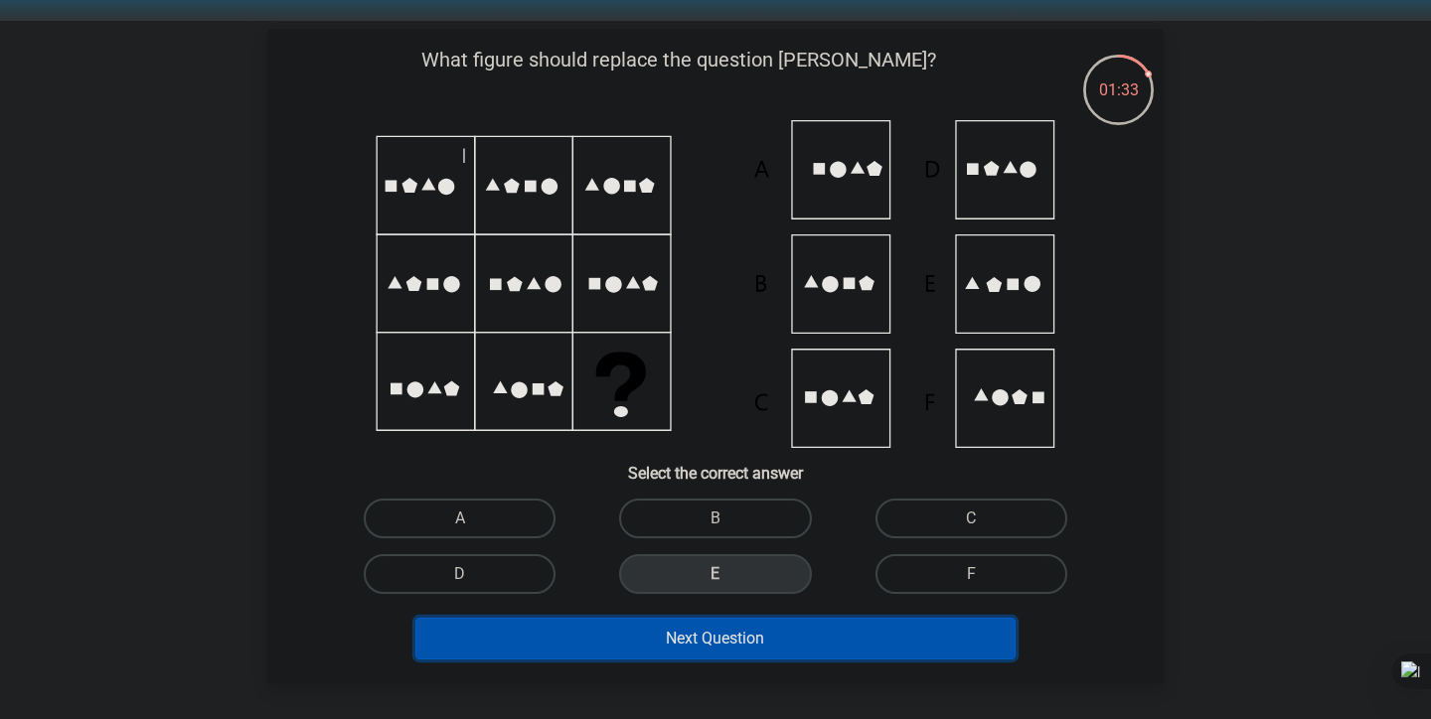
click at [735, 635] on button "Next Question" at bounding box center [715, 639] width 601 height 42
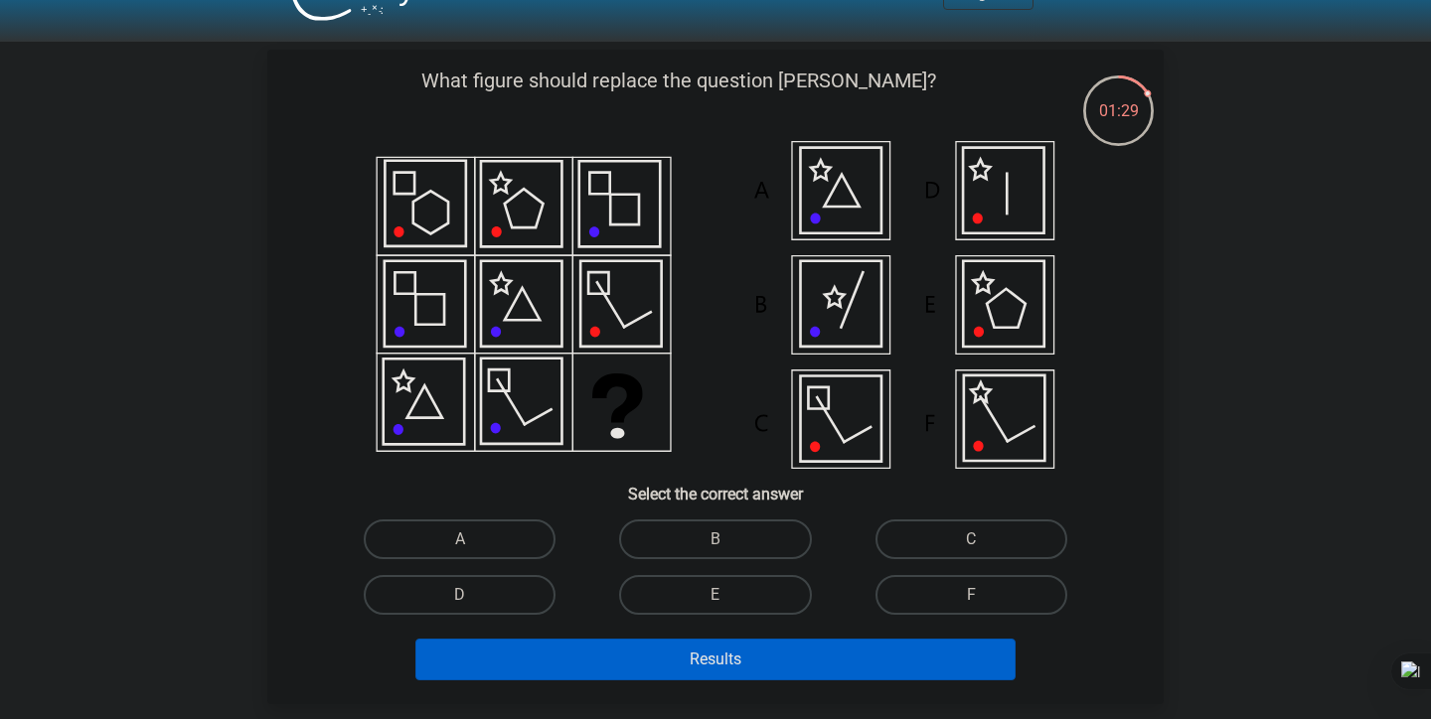
scroll to position [43, 0]
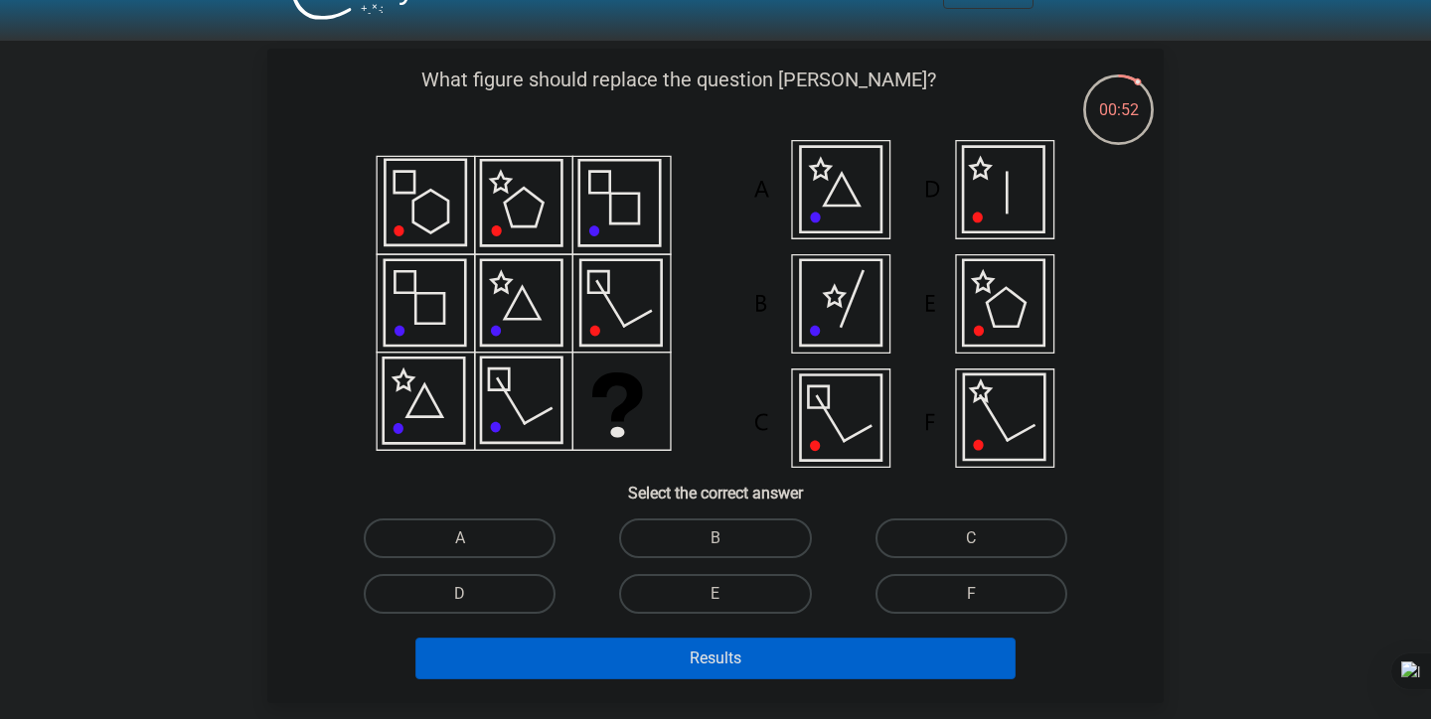
click at [988, 291] on icon at bounding box center [983, 281] width 19 height 19
click at [740, 603] on label "E" at bounding box center [715, 594] width 192 height 40
click at [728, 603] on input "E" at bounding box center [721, 600] width 13 height 13
radio input "true"
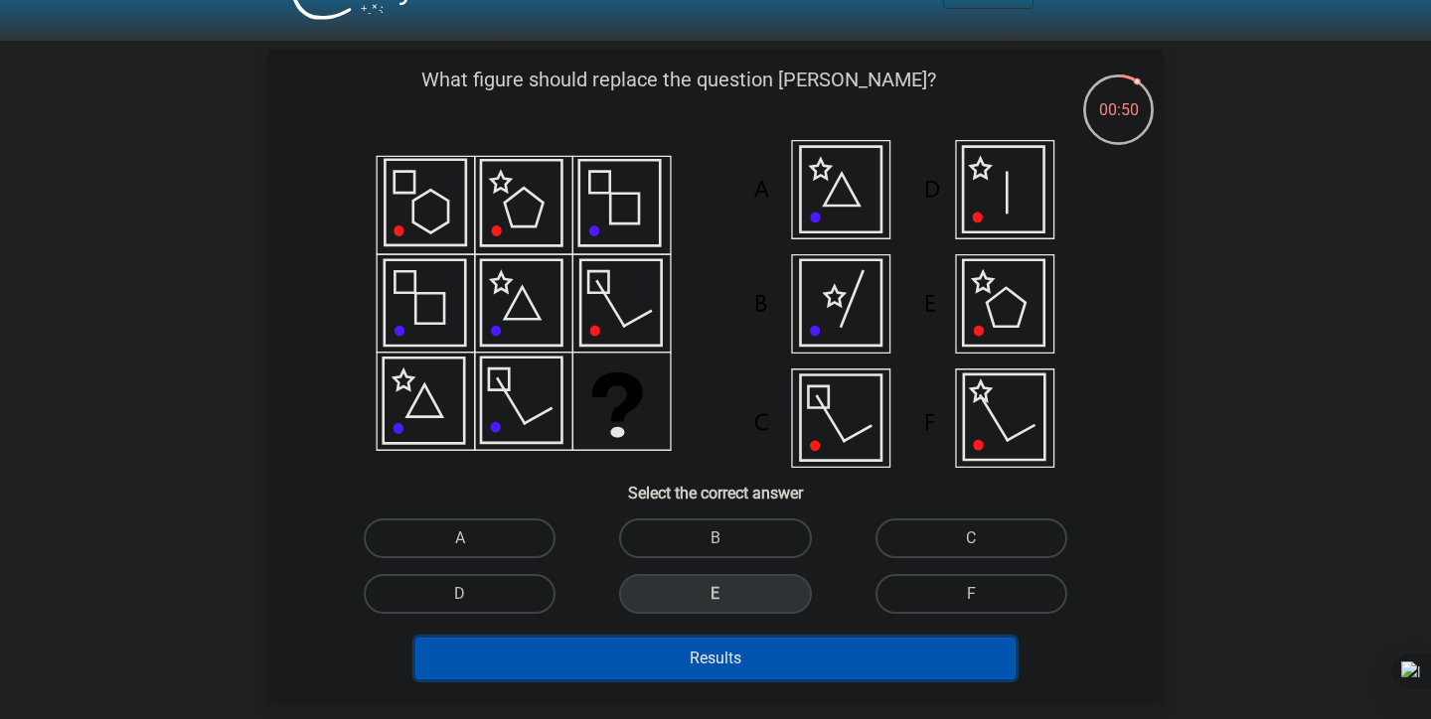
click at [730, 665] on button "Results" at bounding box center [715, 659] width 601 height 42
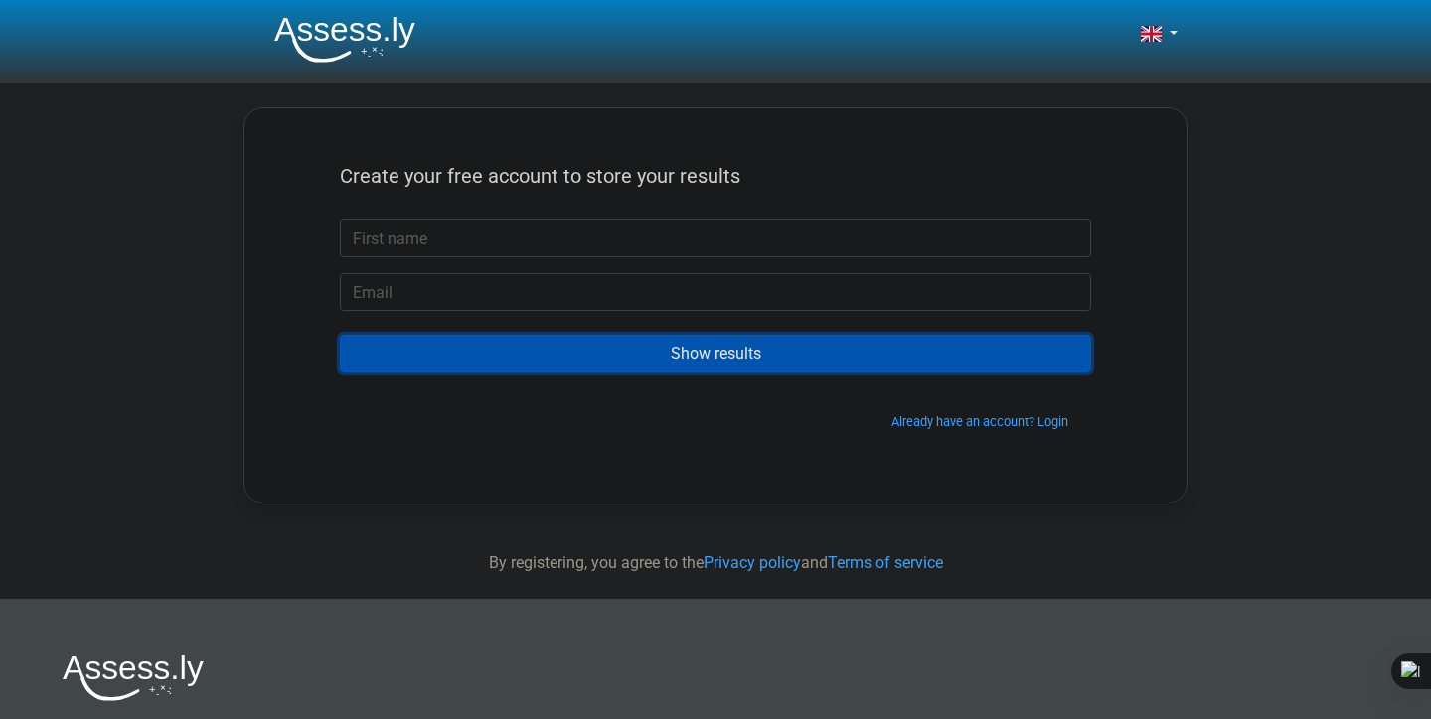
click at [838, 353] on input "Show results" at bounding box center [715, 354] width 751 height 38
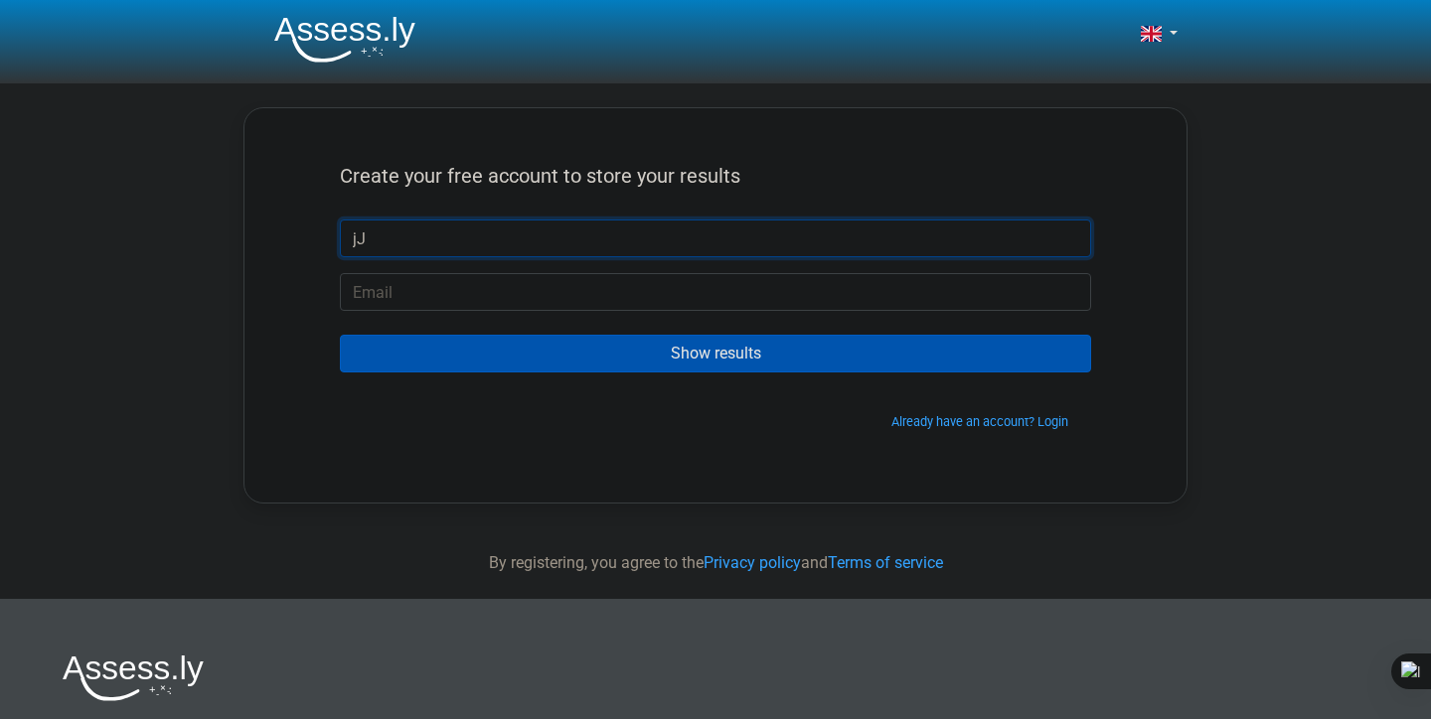
type input "j"
type input "JJ"
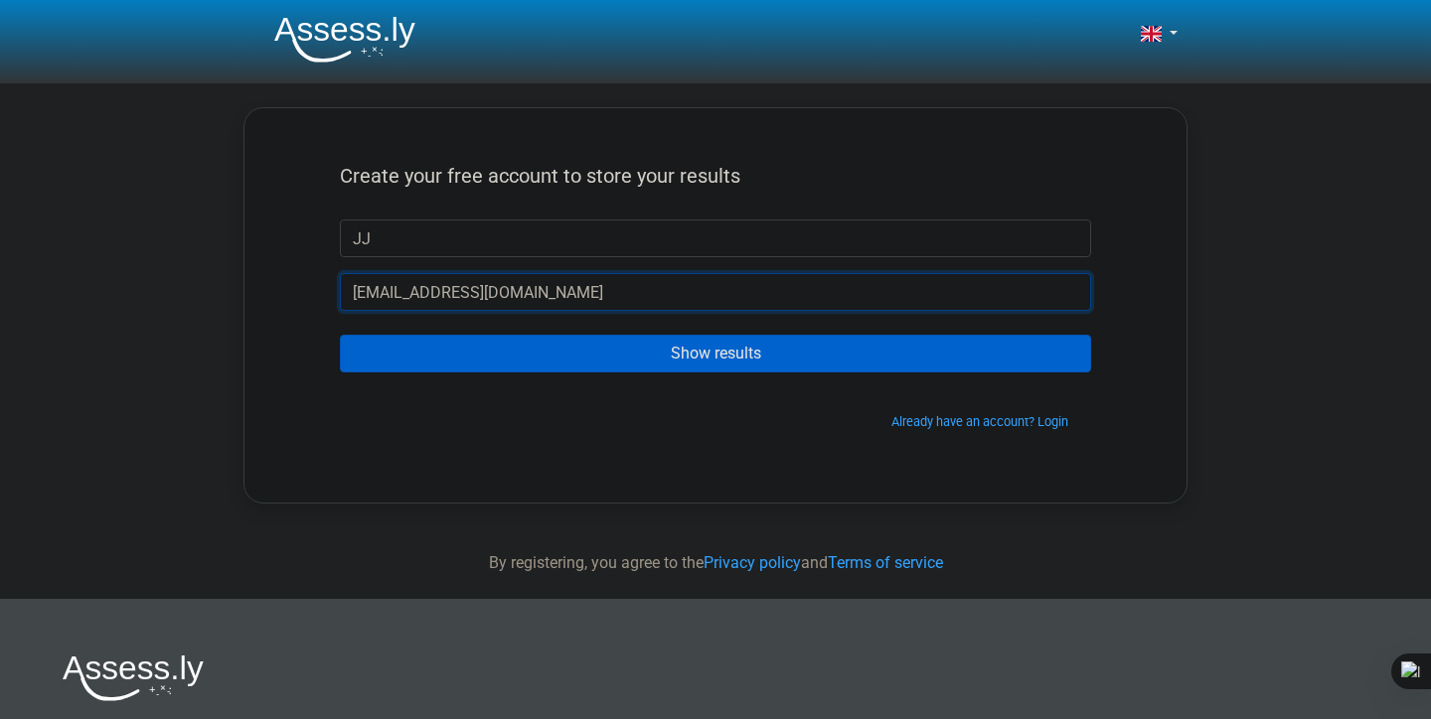
click at [420, 277] on input "[EMAIL_ADDRESS][DOMAIN_NAME]" at bounding box center [715, 292] width 751 height 38
click at [420, 288] on input "[EMAIL_ADDRESS][DOMAIN_NAME]" at bounding box center [715, 292] width 751 height 38
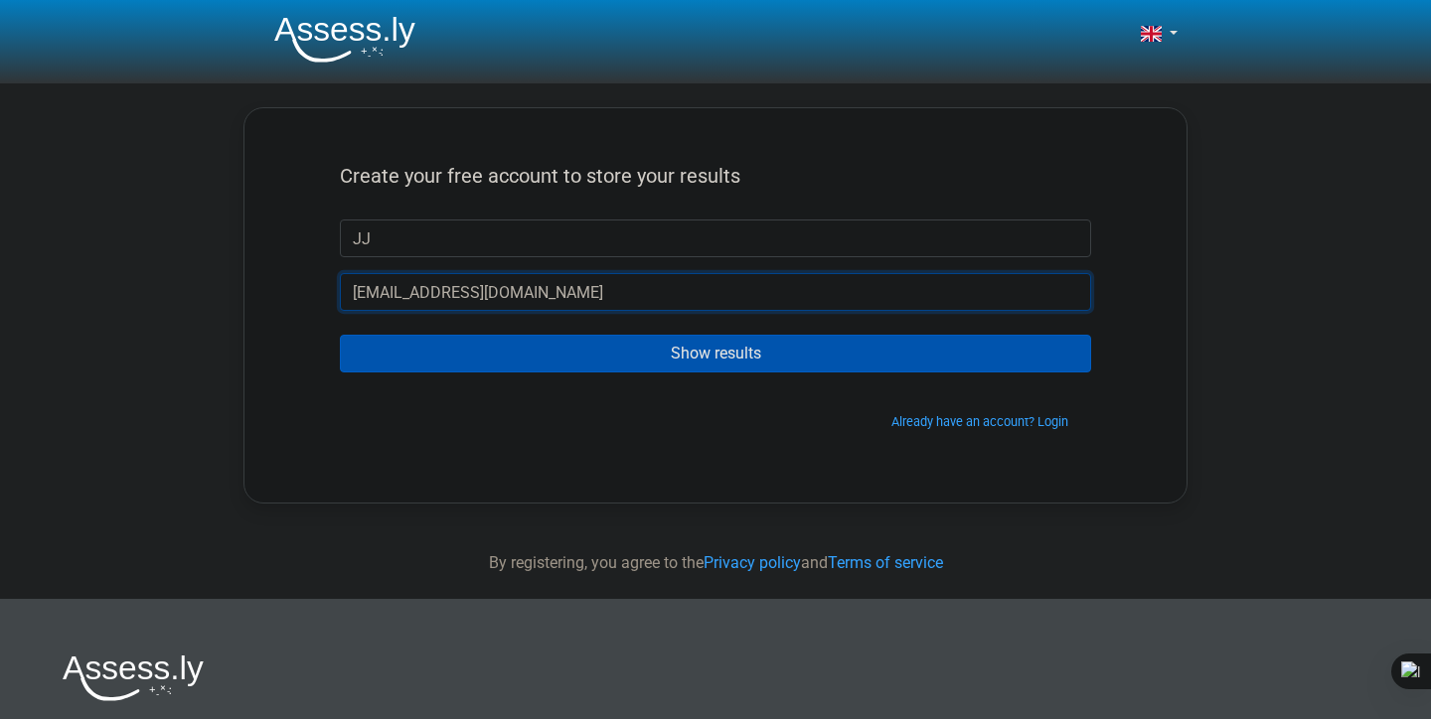
type input "[EMAIL_ADDRESS][DOMAIN_NAME]"
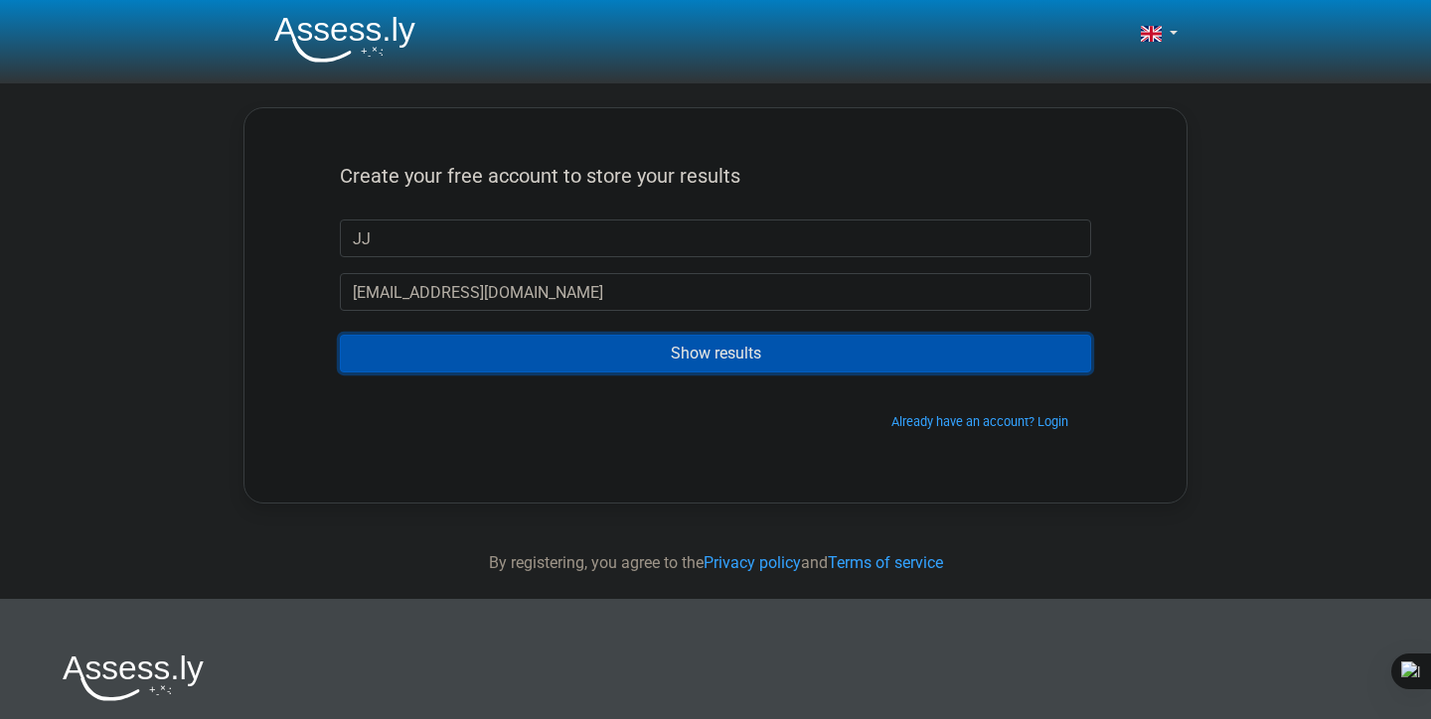
click at [475, 371] on input "Show results" at bounding box center [715, 354] width 751 height 38
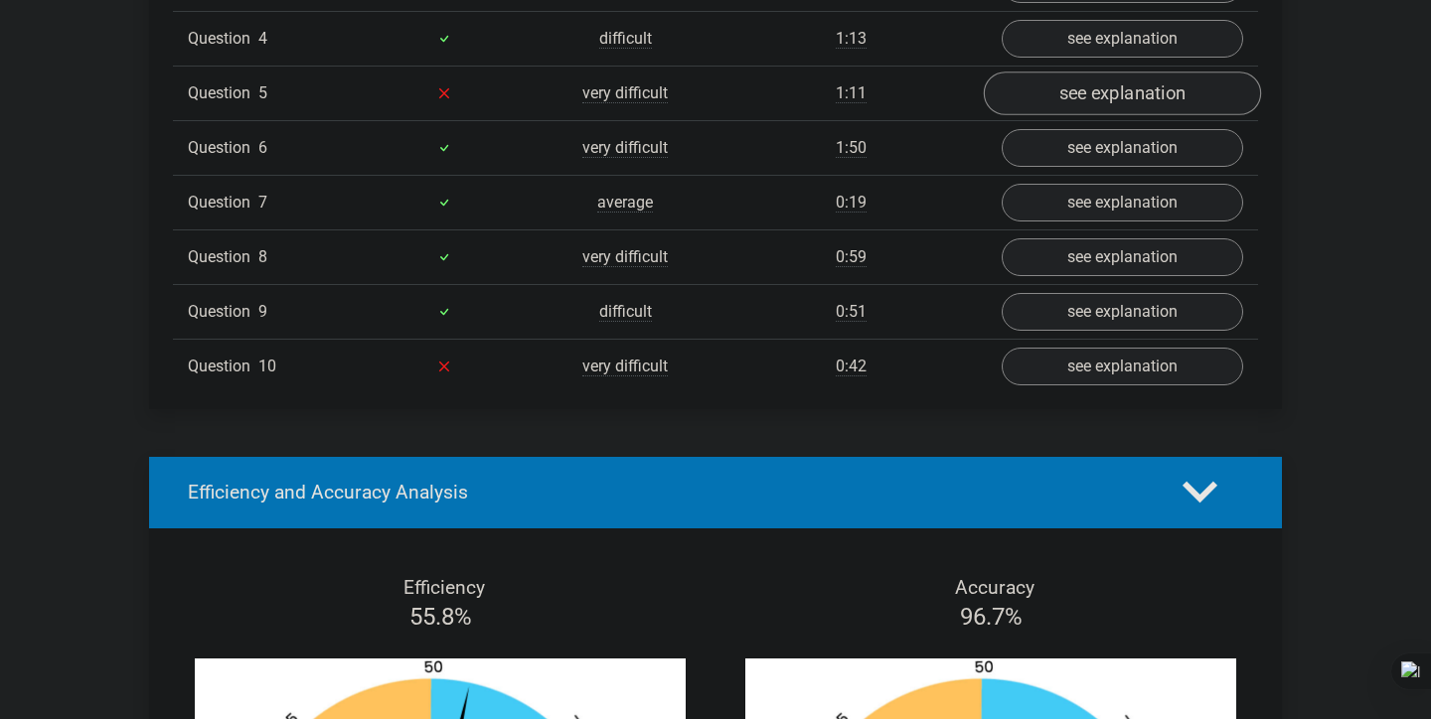
scroll to position [1606, 0]
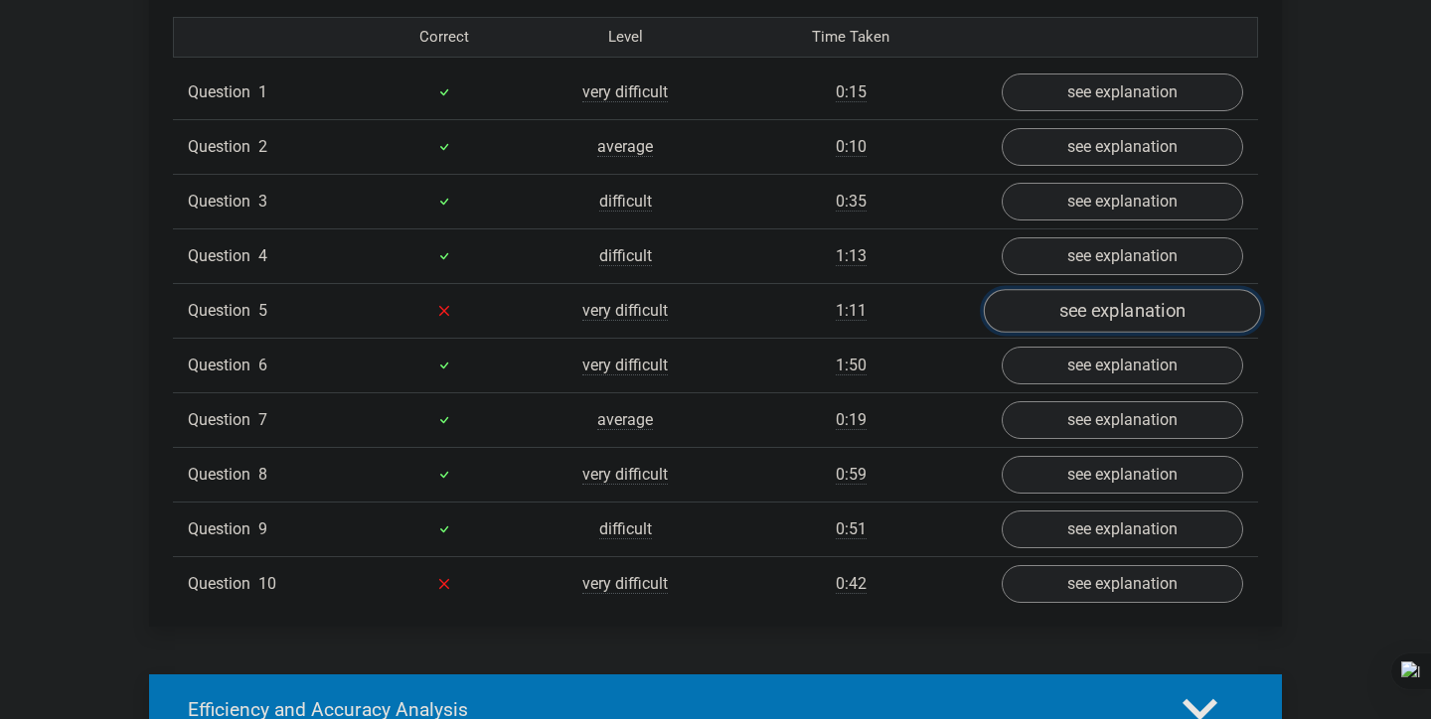
click at [1207, 304] on link "see explanation" at bounding box center [1122, 311] width 277 height 44
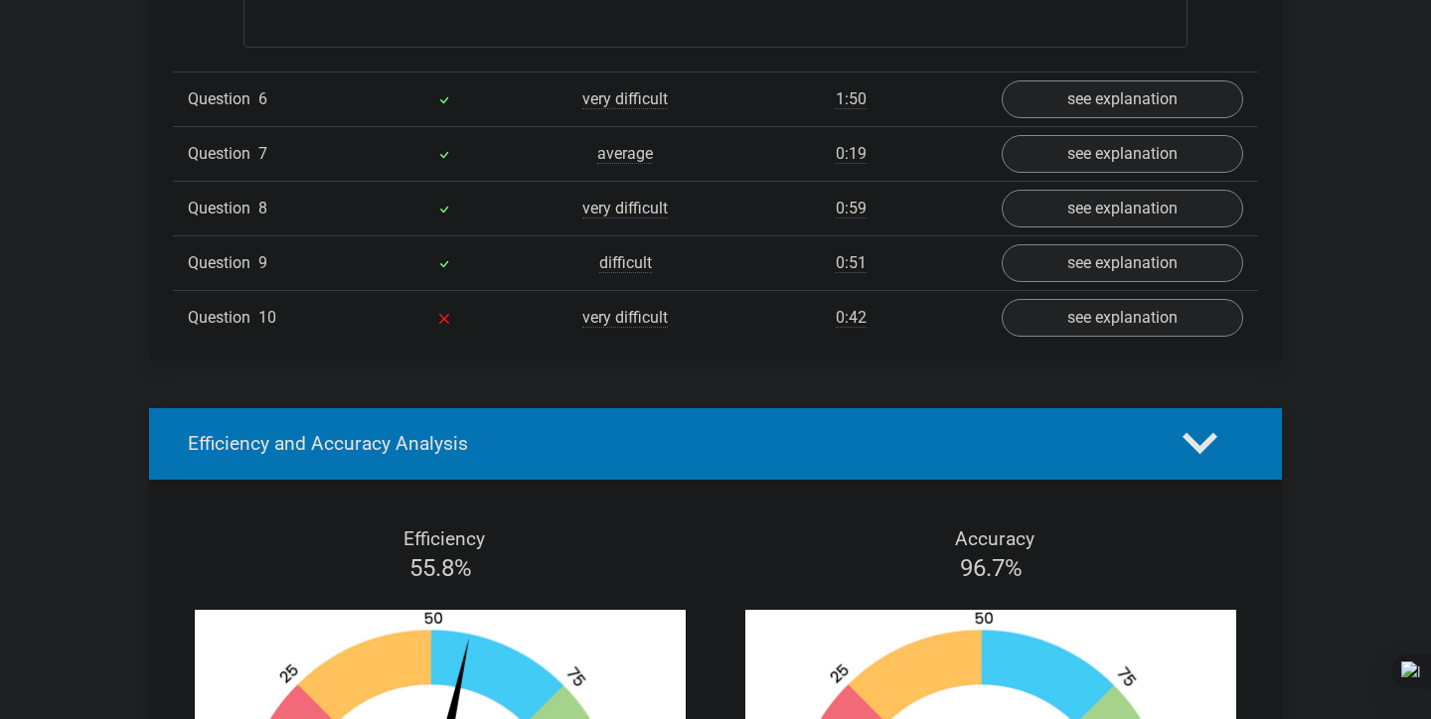
scroll to position [3238, 0]
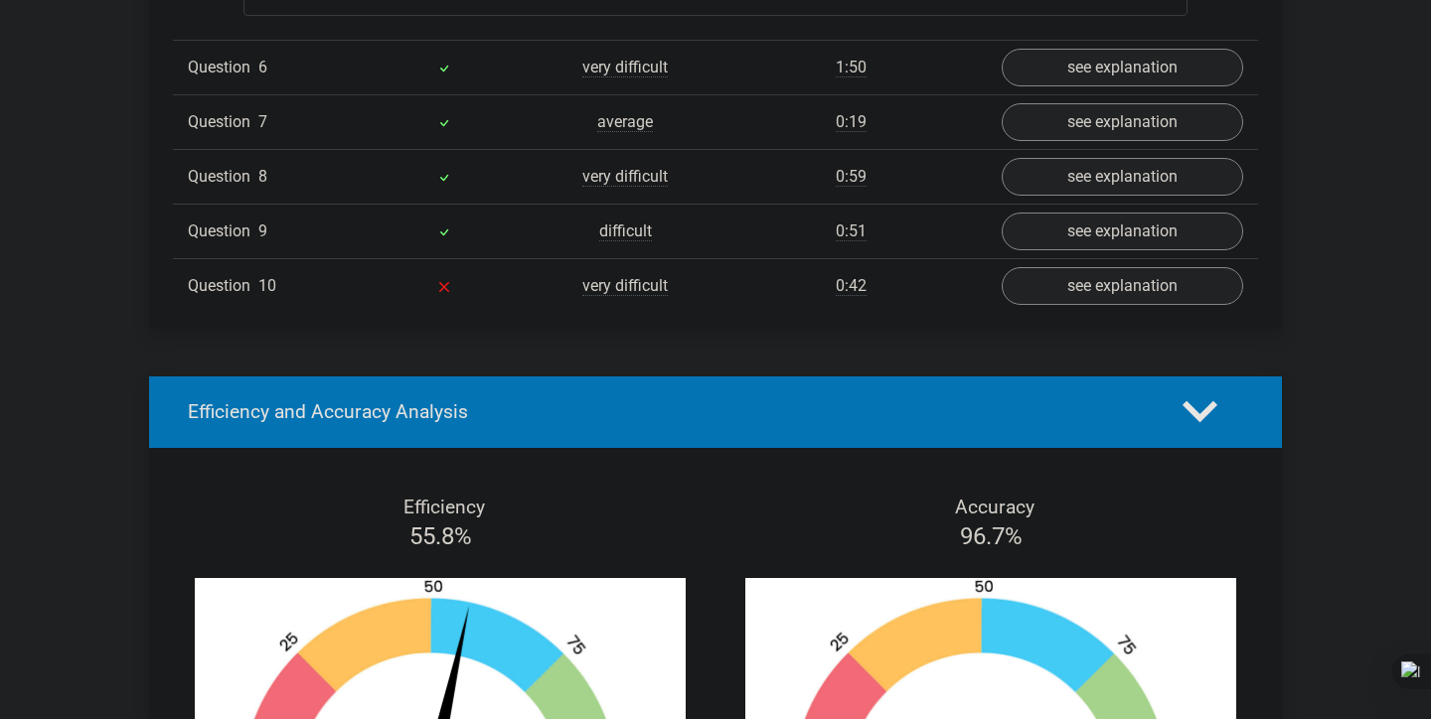
click at [919, 311] on div "Question 10 very difficult 0:42 see explanation" at bounding box center [715, 285] width 1085 height 55
click at [1066, 285] on link "see explanation" at bounding box center [1122, 286] width 277 height 44
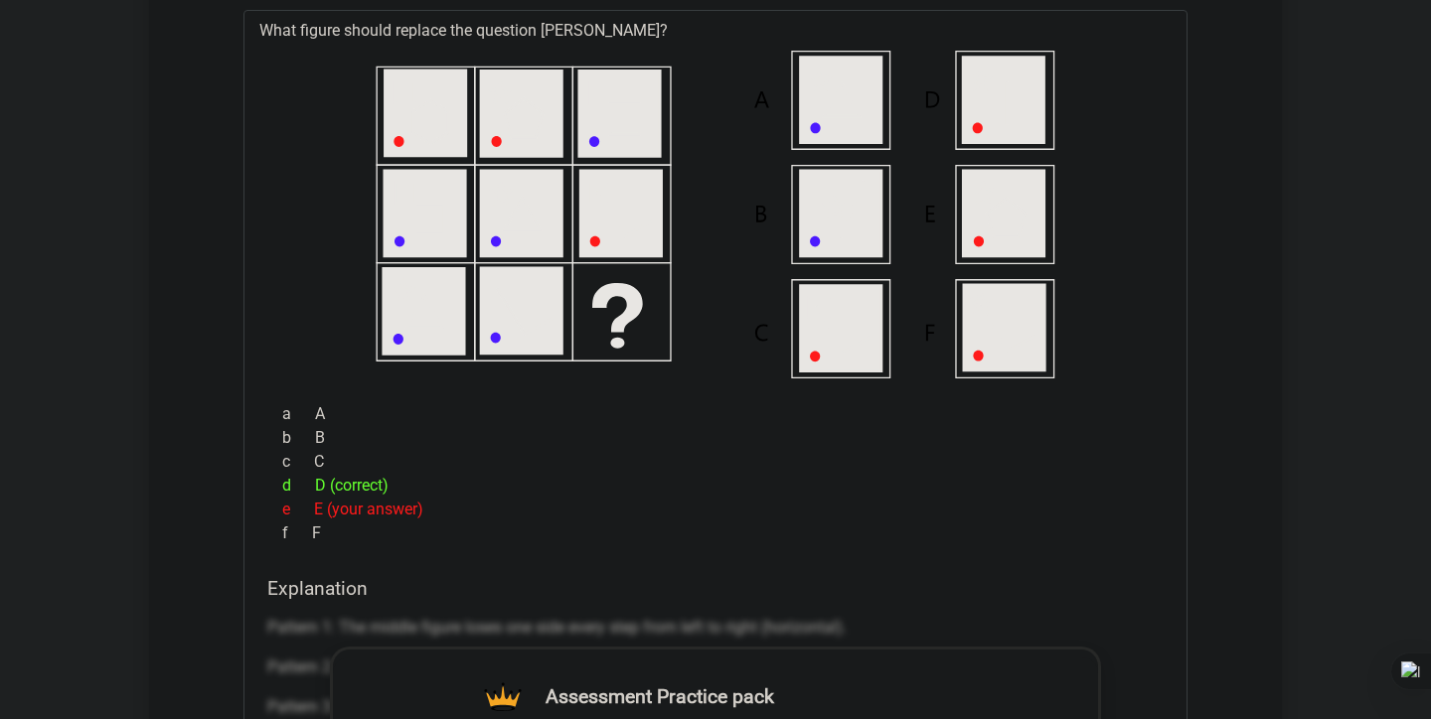
scroll to position [3569, 0]
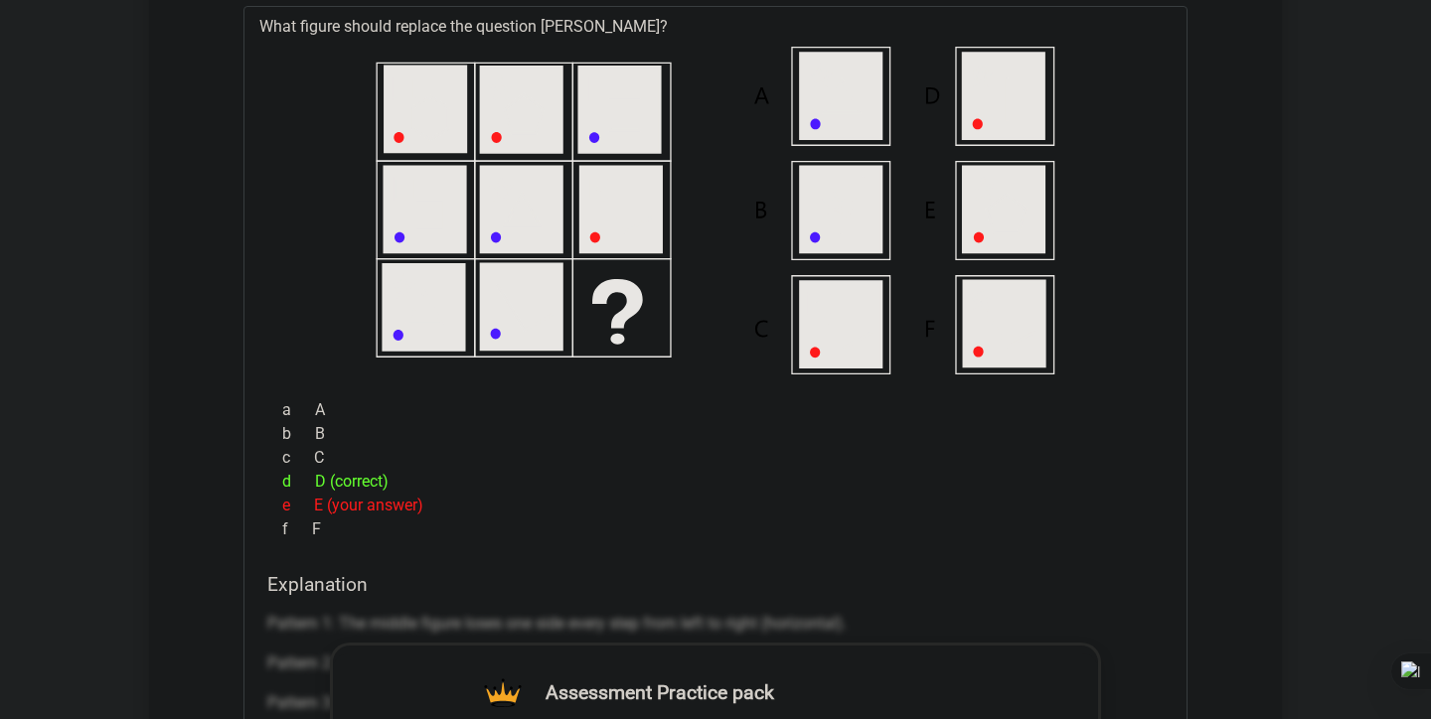
click at [1049, 197] on icon at bounding box center [715, 211] width 880 height 328
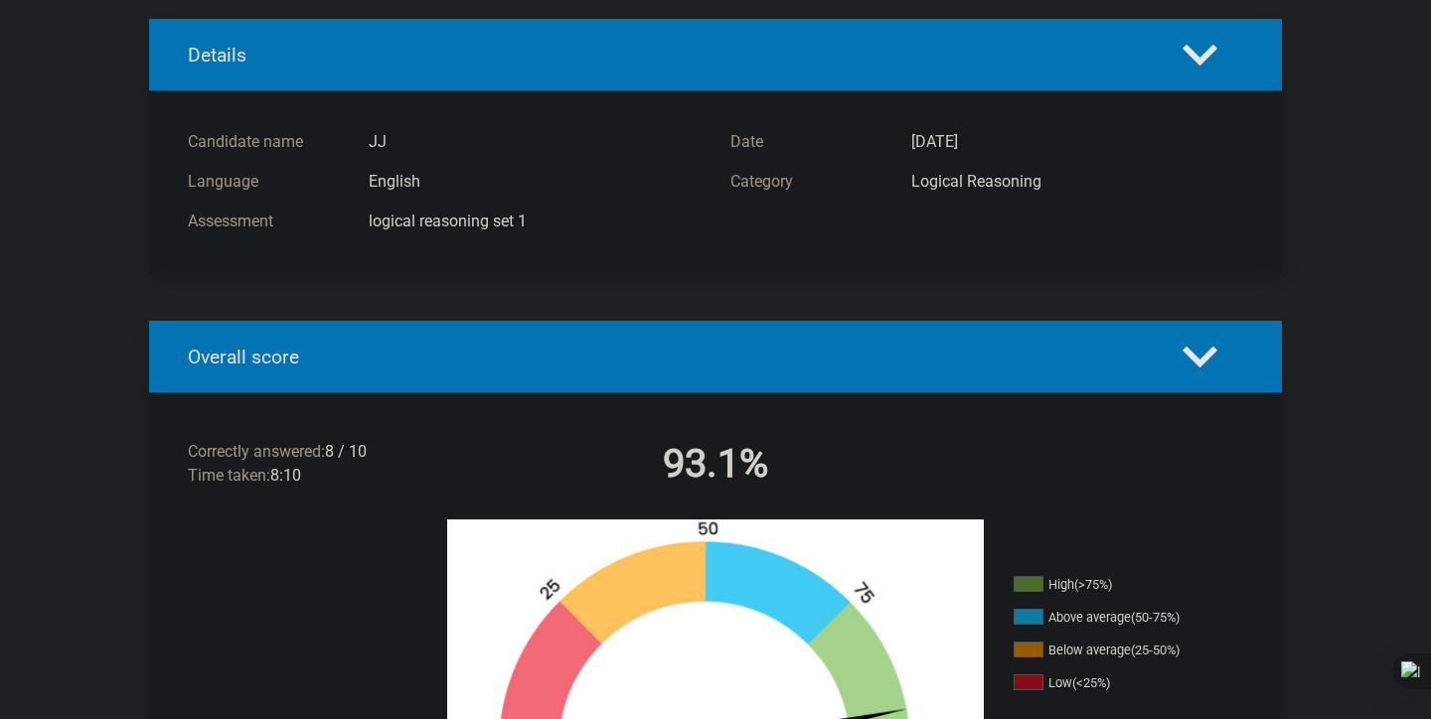
scroll to position [0, 0]
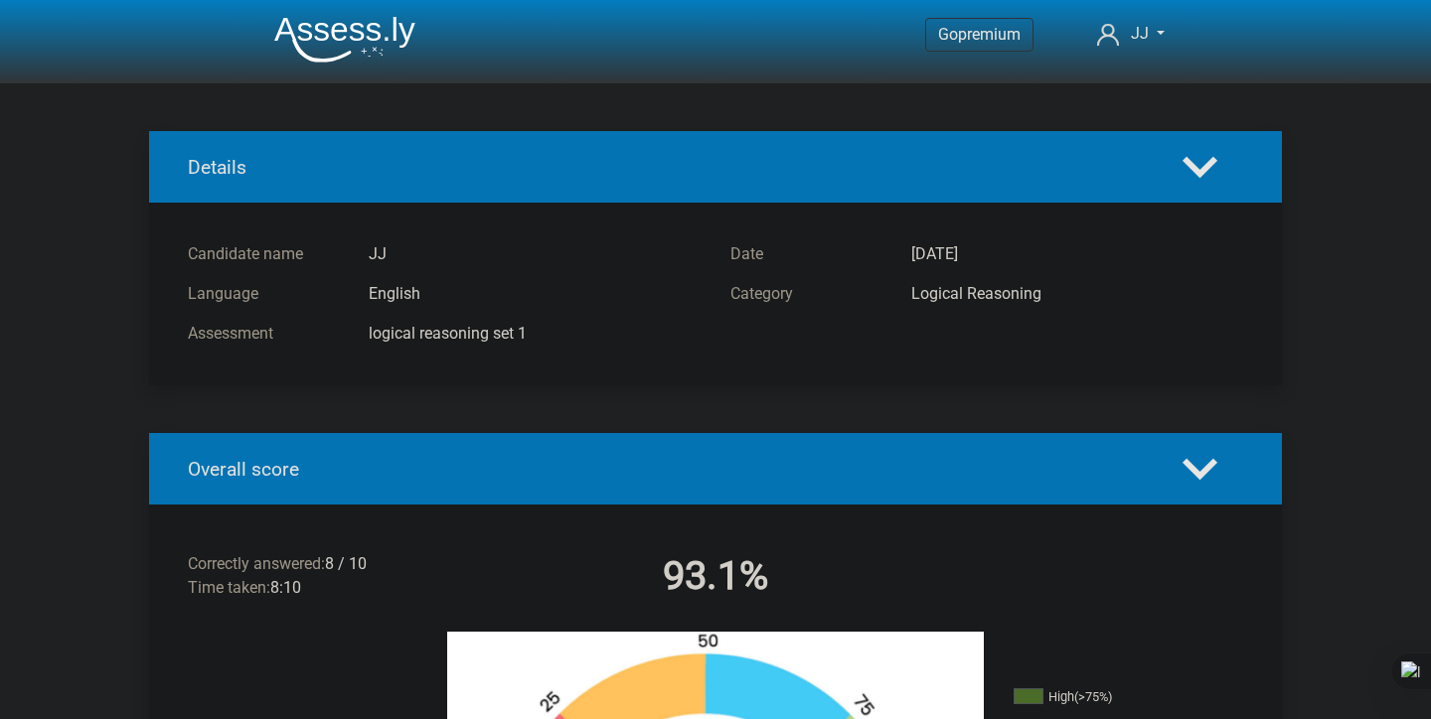
click at [373, 36] on img at bounding box center [344, 39] width 141 height 47
